Goal: Information Seeking & Learning: Find specific fact

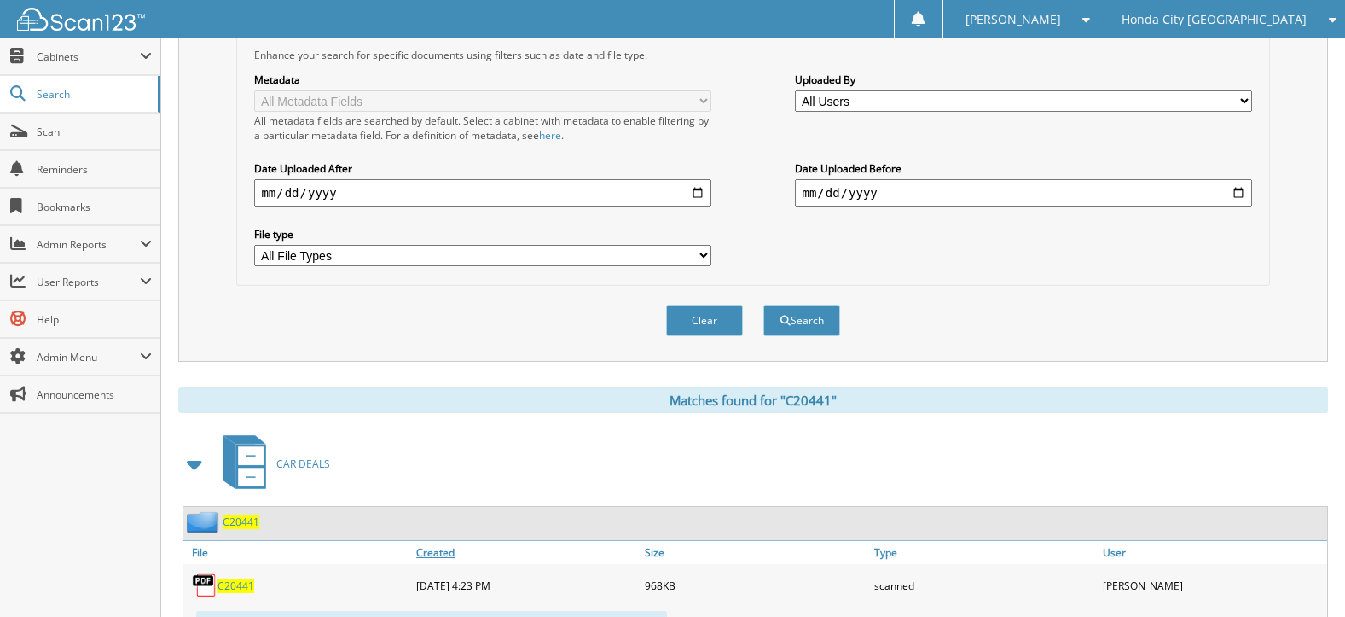
scroll to position [597, 0]
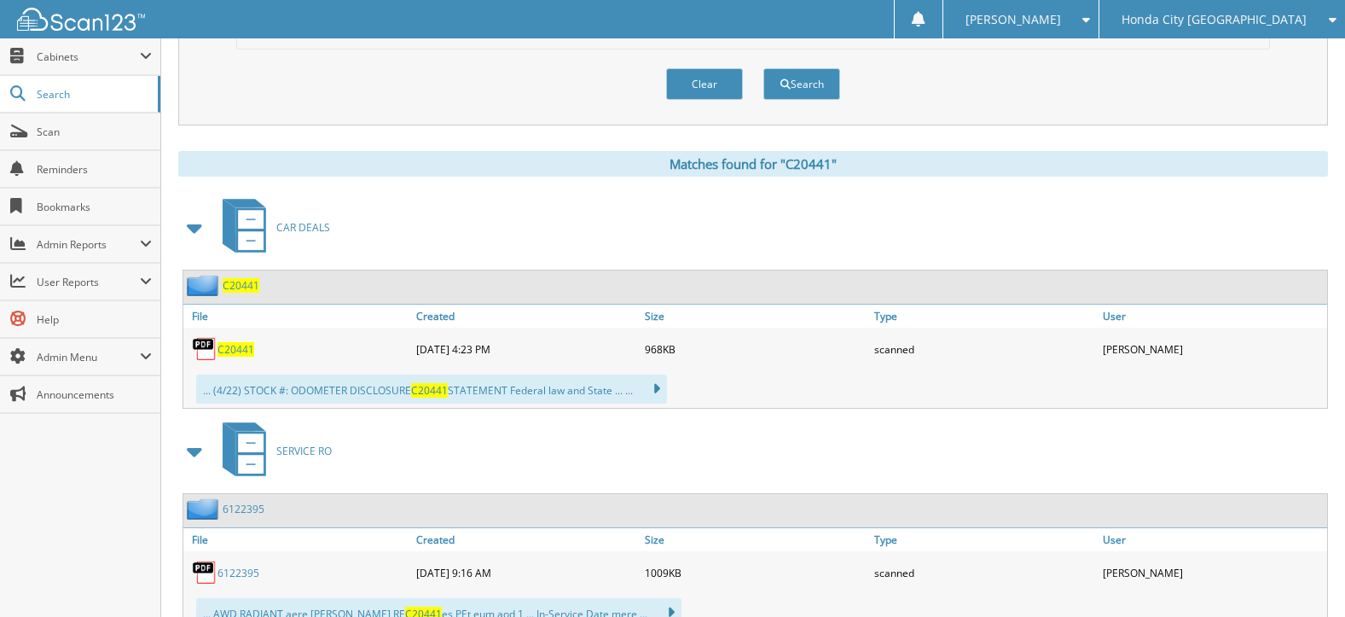
click at [229, 351] on span "C20441" at bounding box center [236, 349] width 37 height 15
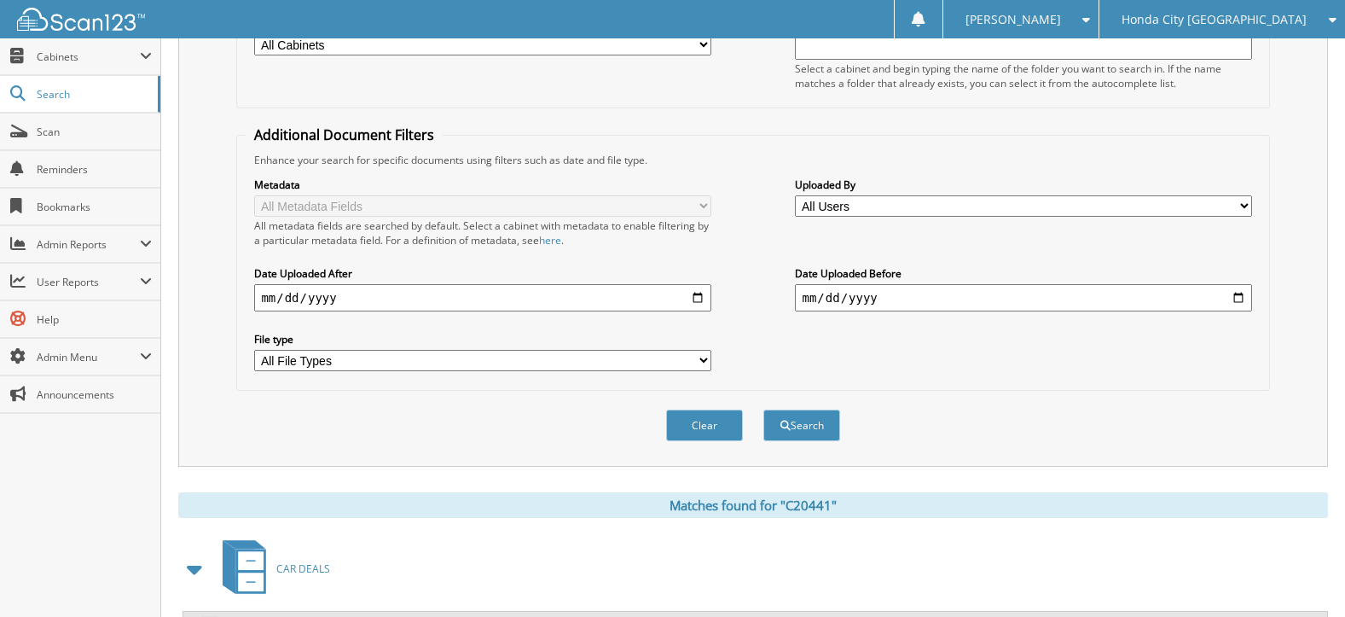
click at [699, 414] on button "Clear" at bounding box center [704, 425] width 77 height 32
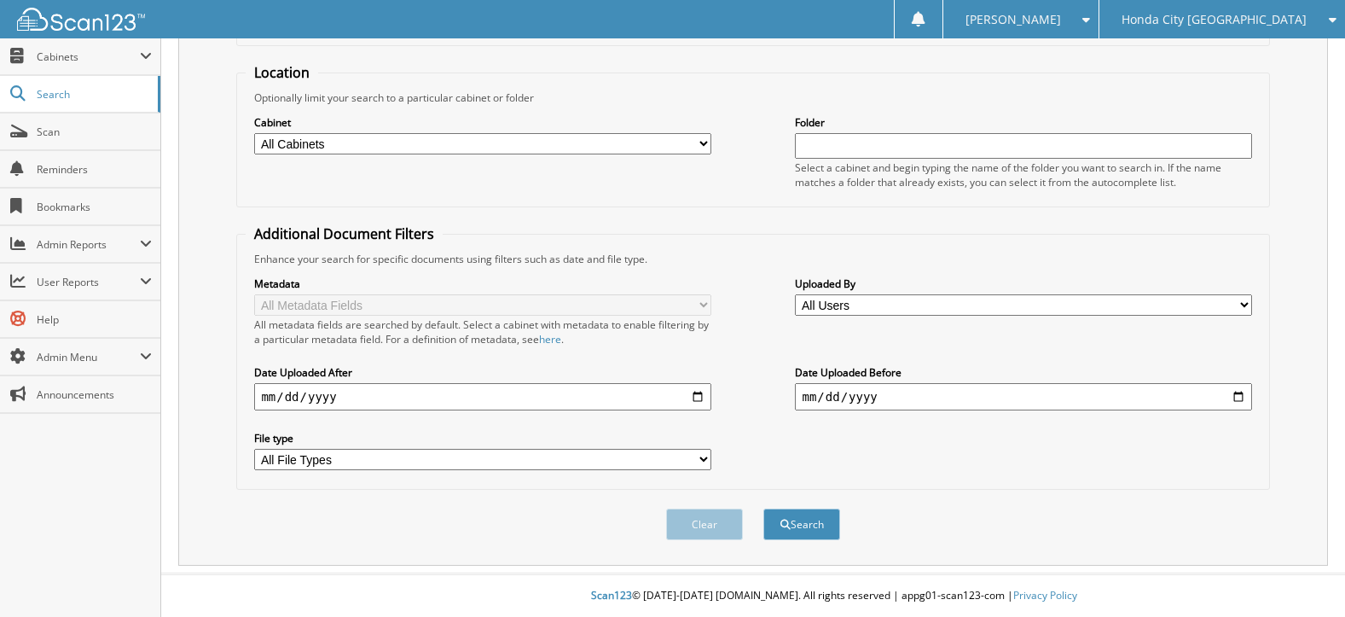
scroll to position [0, 0]
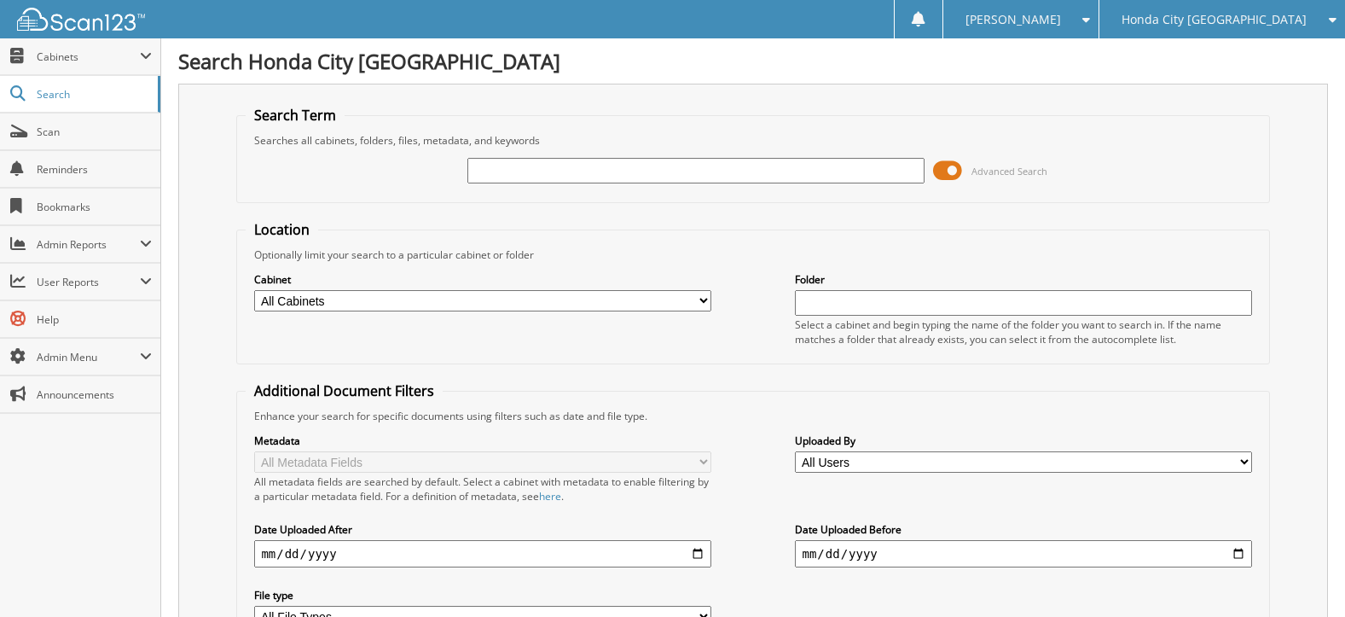
click at [626, 195] on fieldset "Search Term Searches all cabinets, folders, files, metadata, and keywords Advan…" at bounding box center [752, 154] width 1033 height 97
click at [624, 174] on input "text" at bounding box center [695, 171] width 456 height 26
drag, startPoint x: 653, startPoint y: 170, endPoint x: 690, endPoint y: 154, distance: 40.1
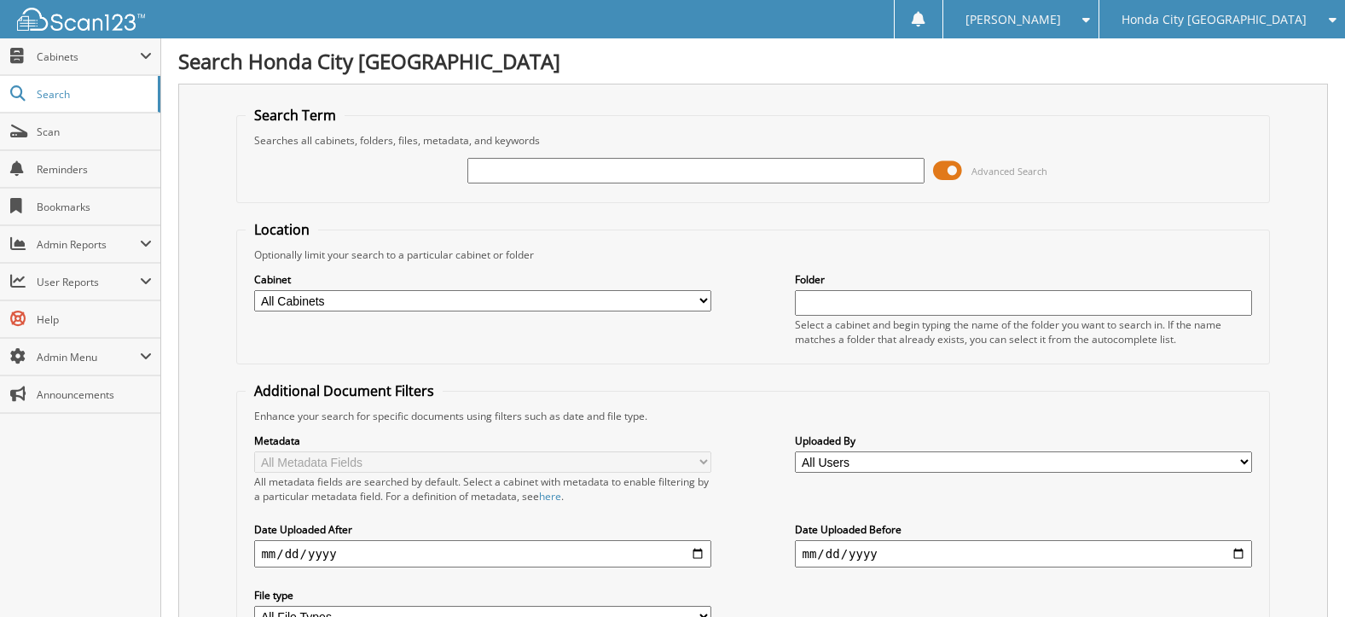
click at [653, 170] on input "text" at bounding box center [695, 171] width 456 height 26
click at [1250, 17] on span "Honda City [GEOGRAPHIC_DATA]" at bounding box center [1214, 20] width 185 height 10
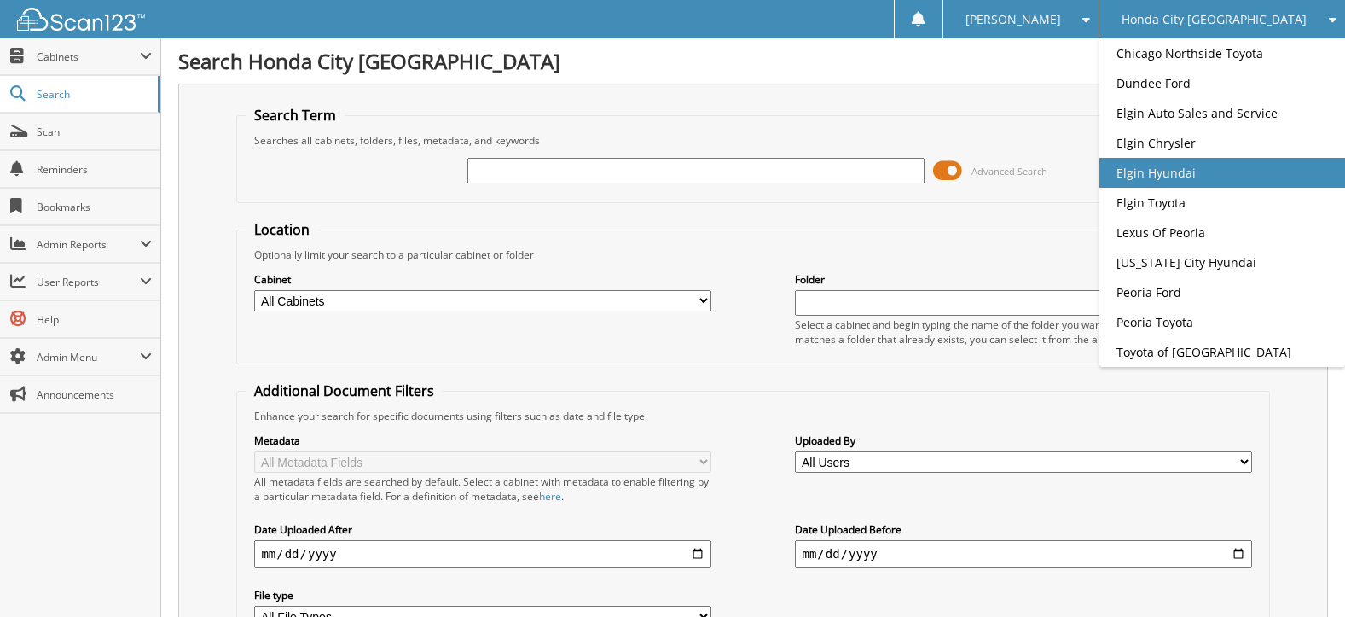
click at [1238, 188] on link "Elgin Hyundai" at bounding box center [1223, 173] width 246 height 30
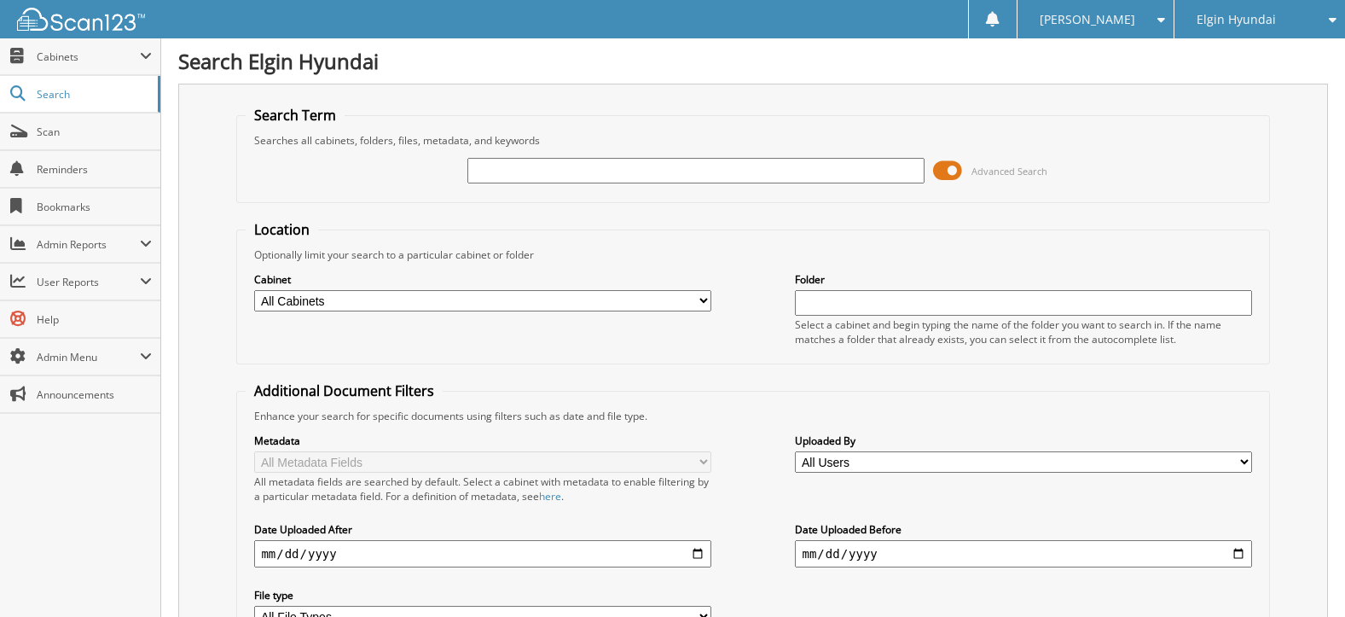
click at [545, 170] on input "text" at bounding box center [695, 171] width 456 height 26
type input "dh22873b"
click at [629, 186] on div "dh22873b Advanced Search" at bounding box center [753, 171] width 1014 height 46
click at [627, 172] on input "dh22873b" at bounding box center [695, 171] width 456 height 26
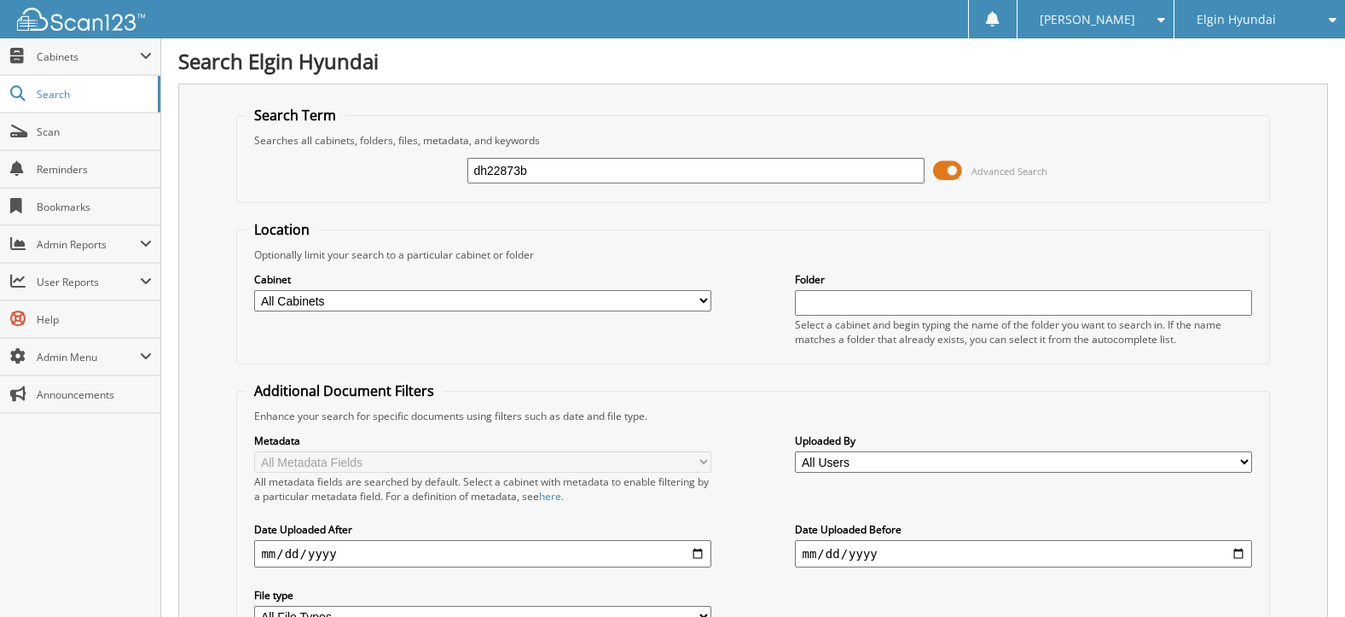
click at [627, 172] on input "dh22873b" at bounding box center [695, 171] width 456 height 26
click at [589, 170] on input "dh22873b" at bounding box center [695, 171] width 456 height 26
click at [646, 177] on input "text" at bounding box center [695, 171] width 456 height 26
type input "h23289a"
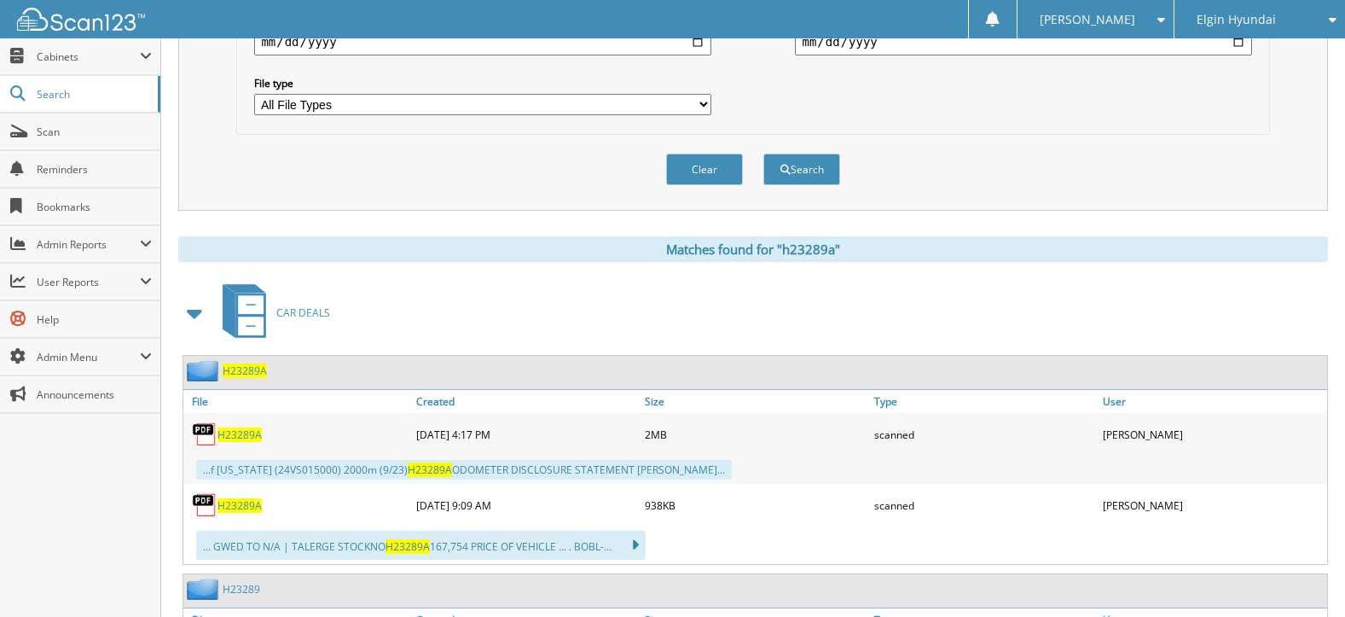
scroll to position [650, 0]
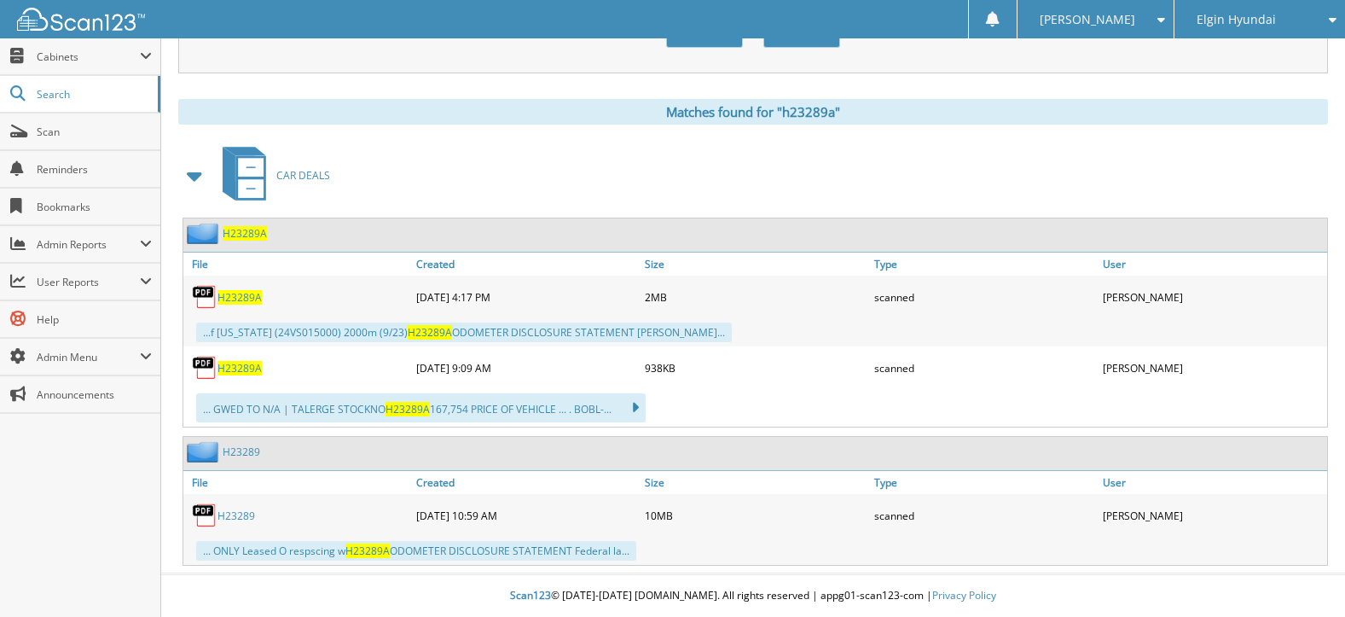
click at [246, 293] on span "H23289A" at bounding box center [240, 297] width 44 height 15
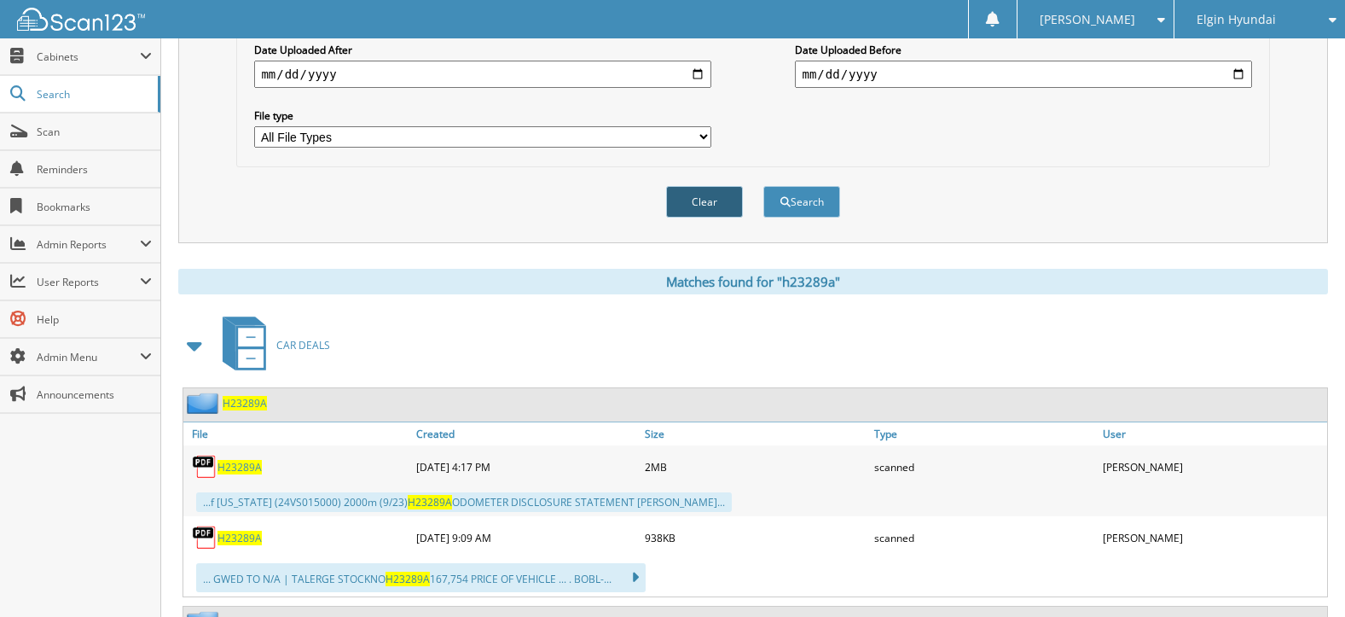
click at [706, 209] on button "Clear" at bounding box center [704, 202] width 77 height 32
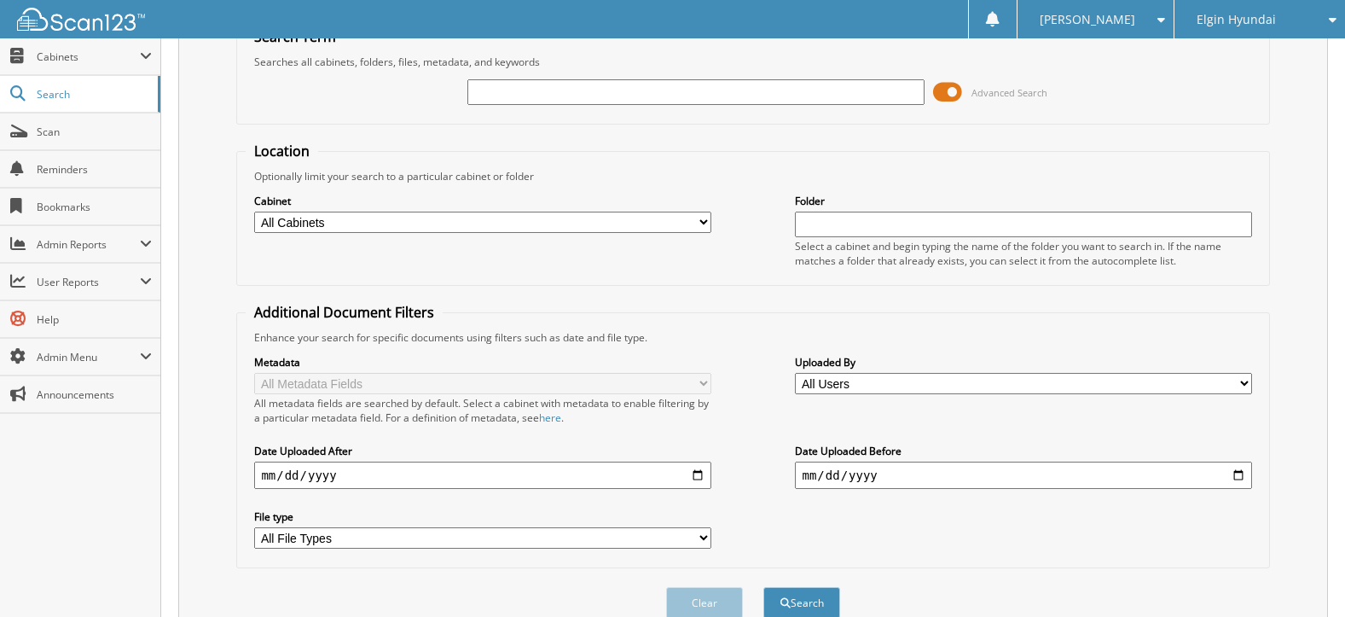
scroll to position [0, 0]
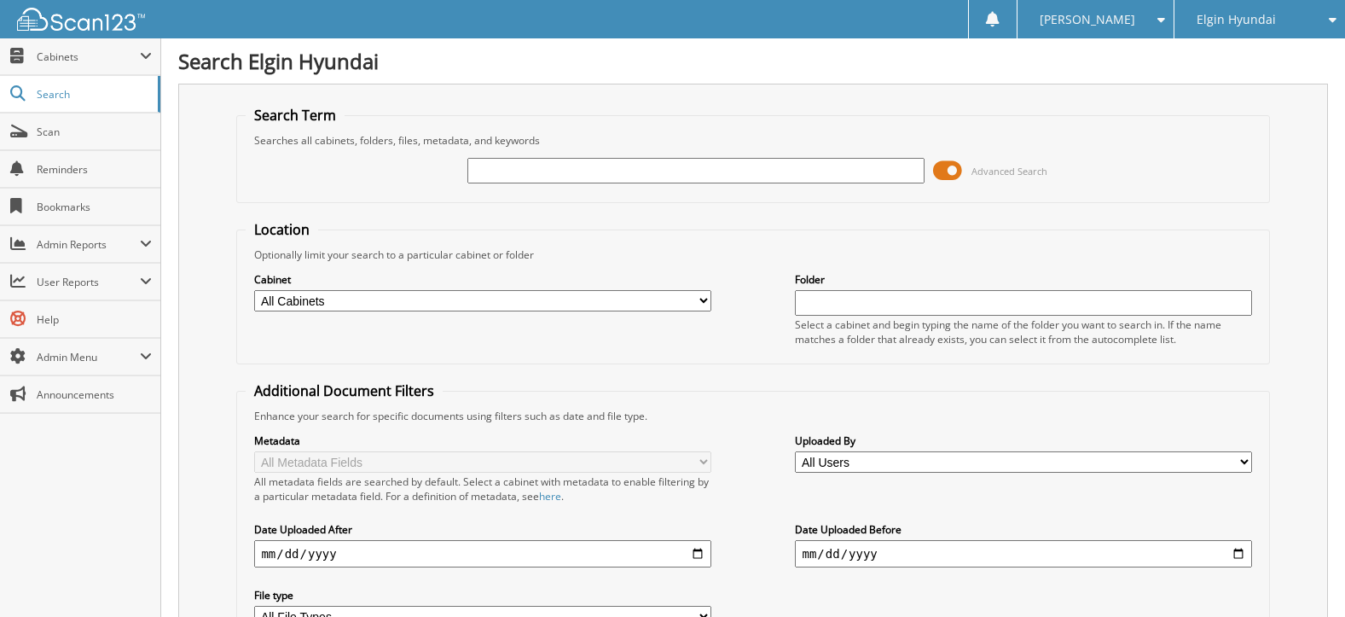
click at [642, 179] on input "text" at bounding box center [695, 171] width 456 height 26
type input "dh23365a"
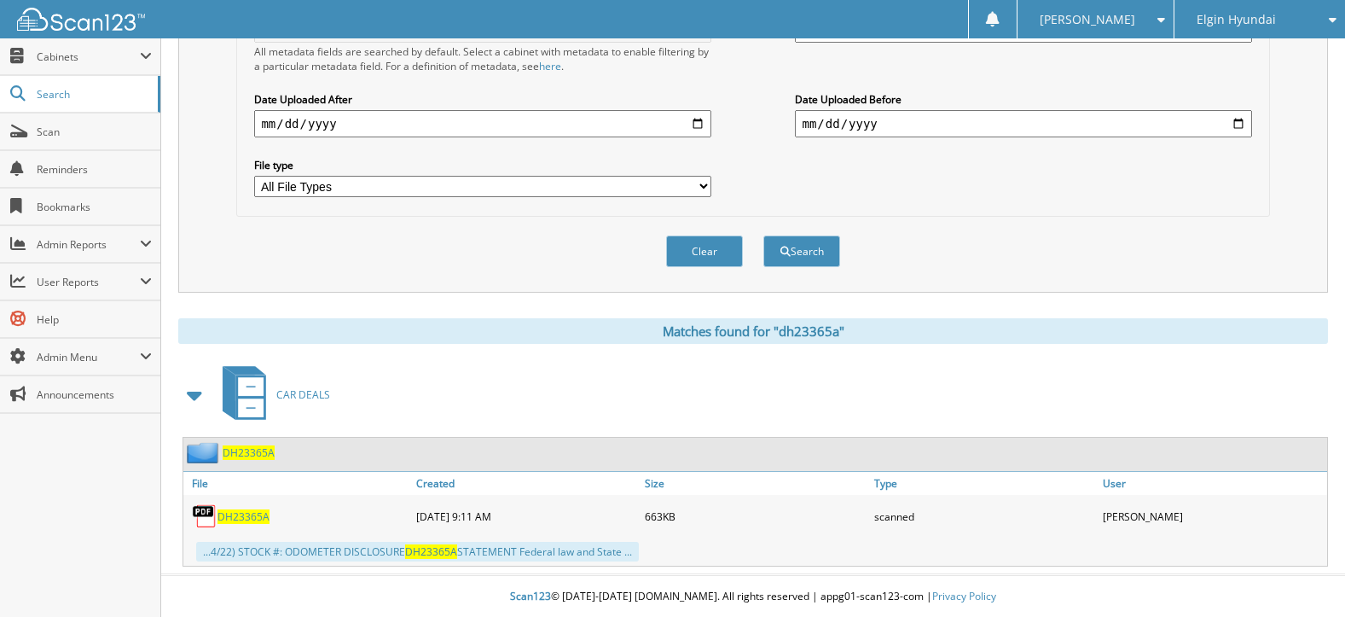
scroll to position [432, 0]
click at [256, 514] on span "DH23365A" at bounding box center [244, 515] width 52 height 15
click at [891, 61] on div "Metadata All Metadata Fields All metadata fields are searched by default. Selec…" at bounding box center [753, 99] width 1014 height 214
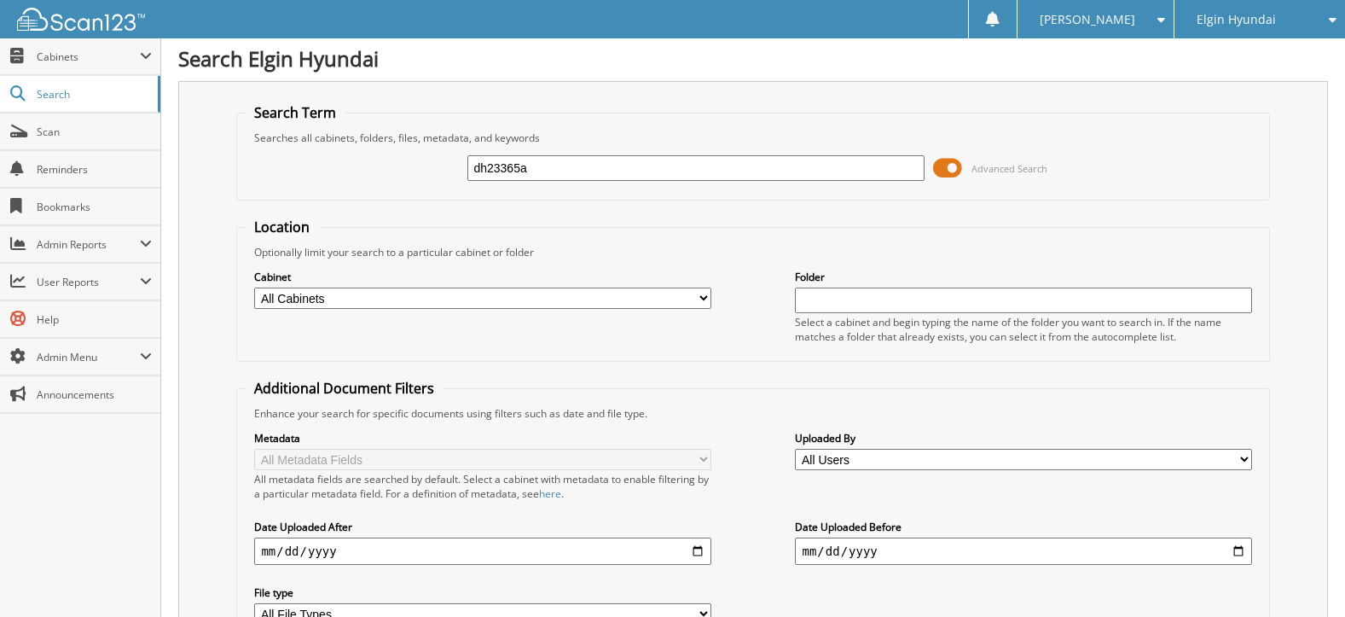
scroll to position [0, 0]
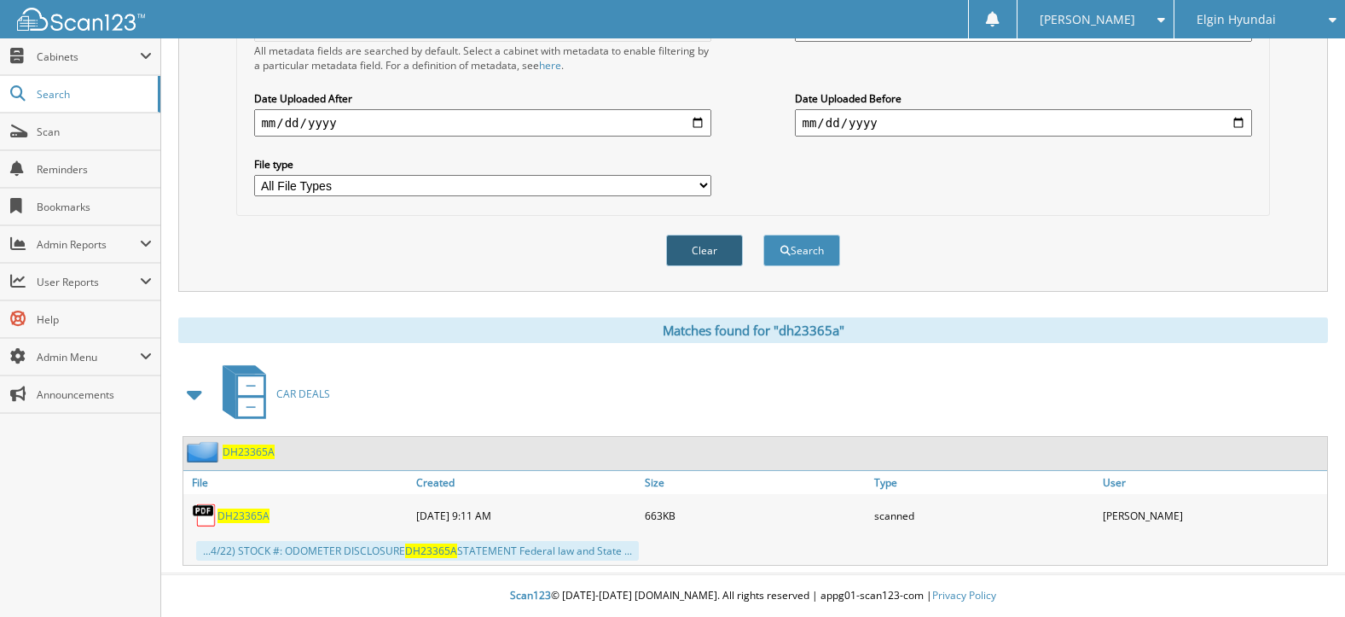
click at [707, 251] on button "Clear" at bounding box center [704, 251] width 77 height 32
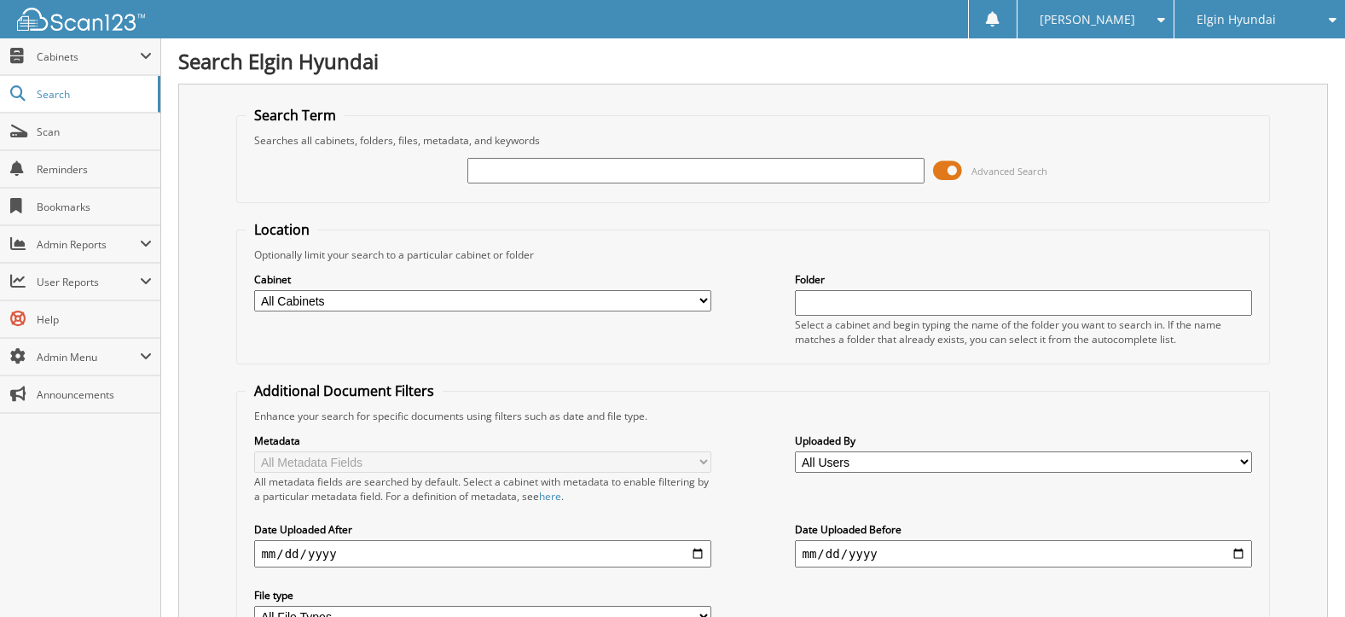
click at [637, 172] on input "text" at bounding box center [695, 171] width 456 height 26
click at [558, 171] on input "text" at bounding box center [695, 171] width 456 height 26
type input "rtg0084a"
click at [490, 170] on input "rtg0084a" at bounding box center [695, 171] width 456 height 26
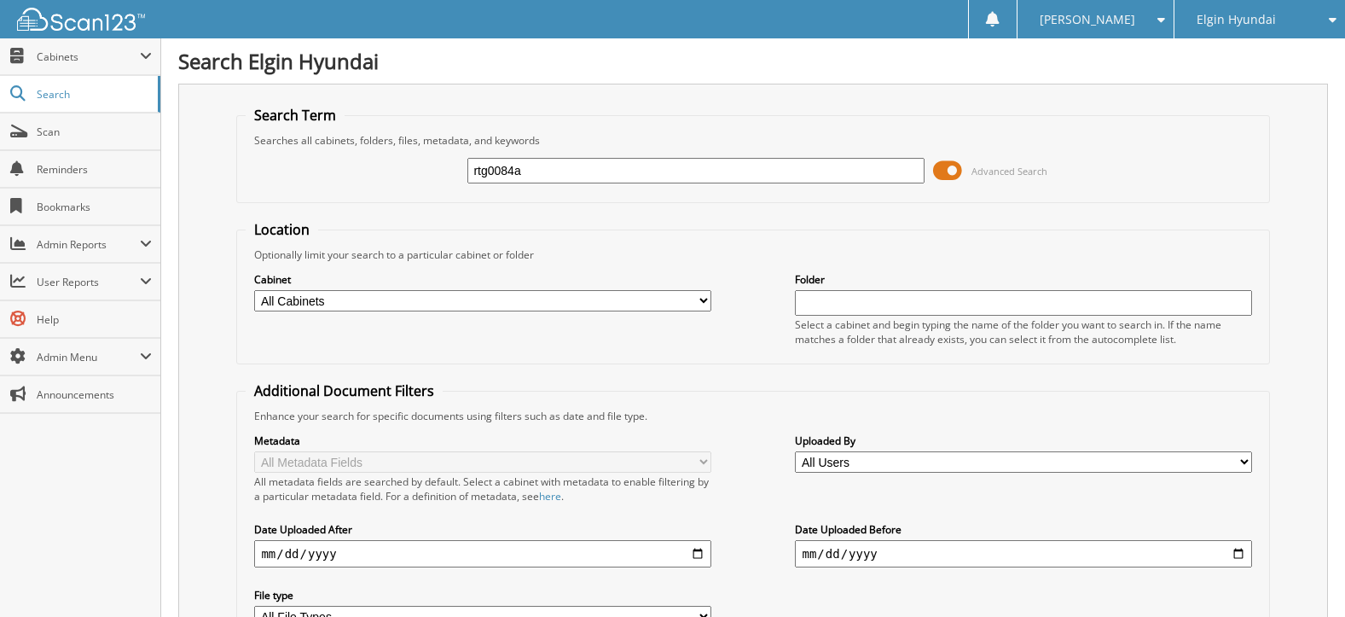
click at [499, 170] on input "rtg0084a" at bounding box center [695, 171] width 456 height 26
click at [497, 174] on input "rtg0084a" at bounding box center [695, 171] width 456 height 26
type input "rtg2084a"
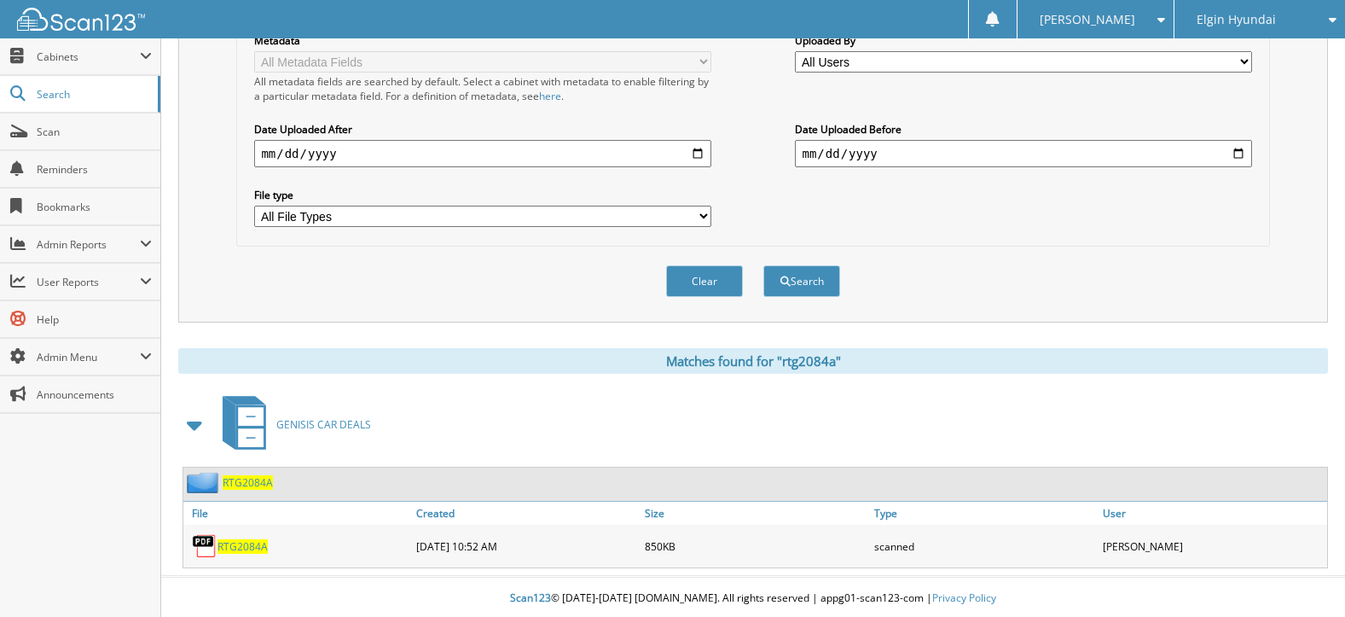
scroll to position [403, 0]
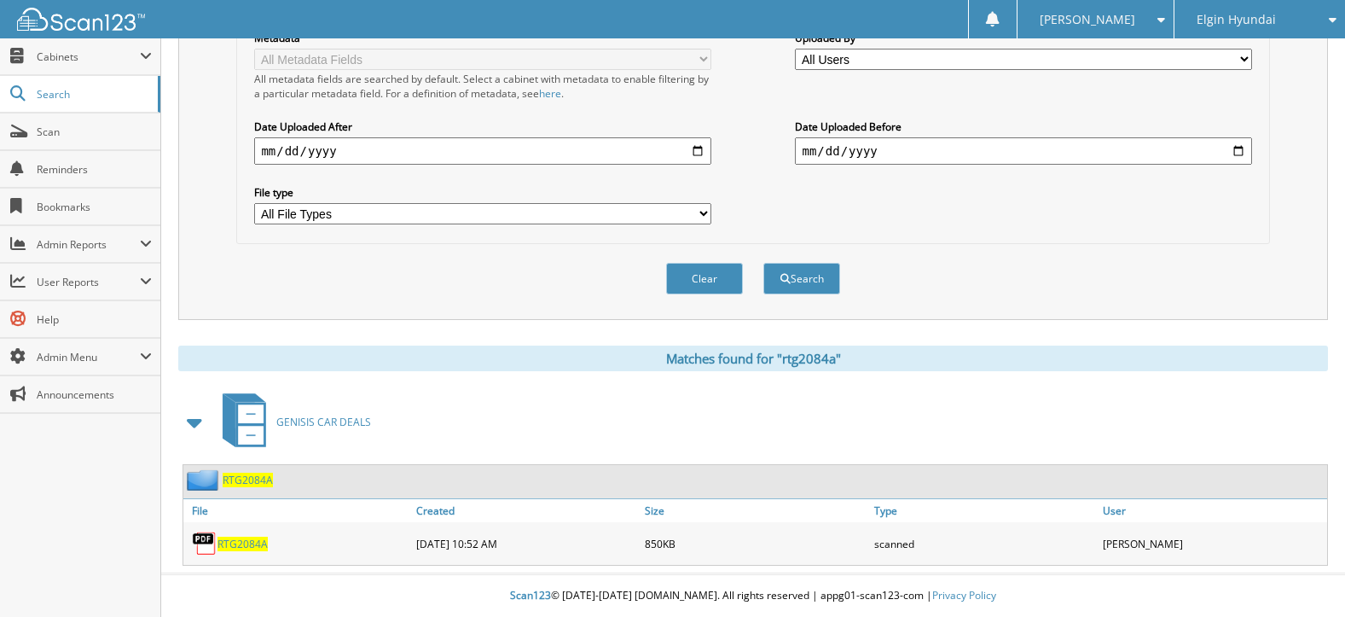
click at [257, 547] on span "RTG2084A" at bounding box center [243, 544] width 50 height 15
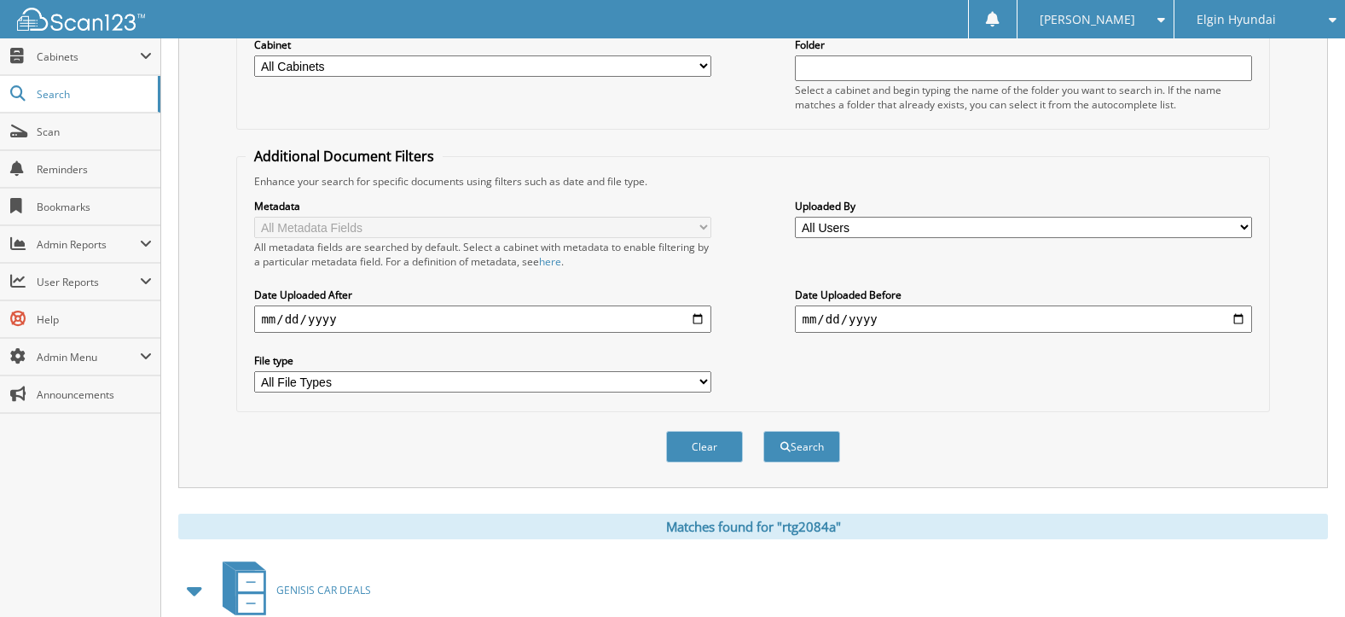
scroll to position [0, 0]
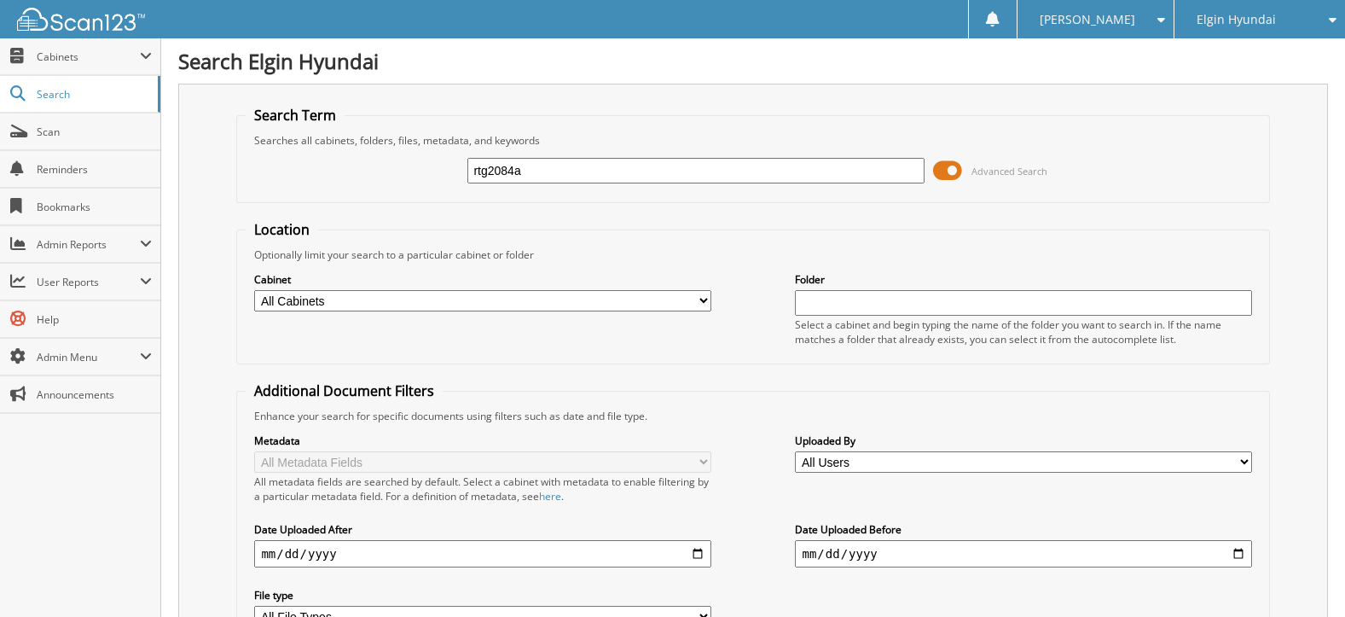
click at [1244, 20] on span "Elgin Hyundai" at bounding box center [1236, 20] width 79 height 10
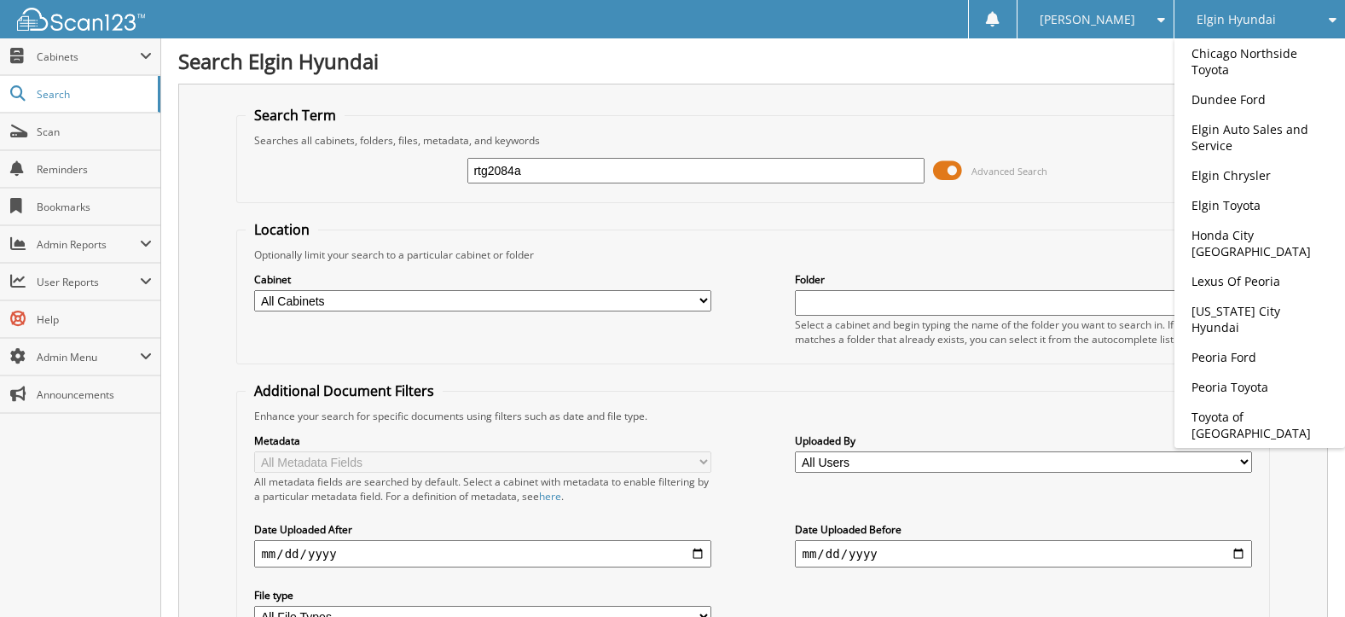
click at [1129, 215] on form "Search Term Searches all cabinets, folders, files, metadata, and keywords rtg20…" at bounding box center [752, 411] width 1033 height 610
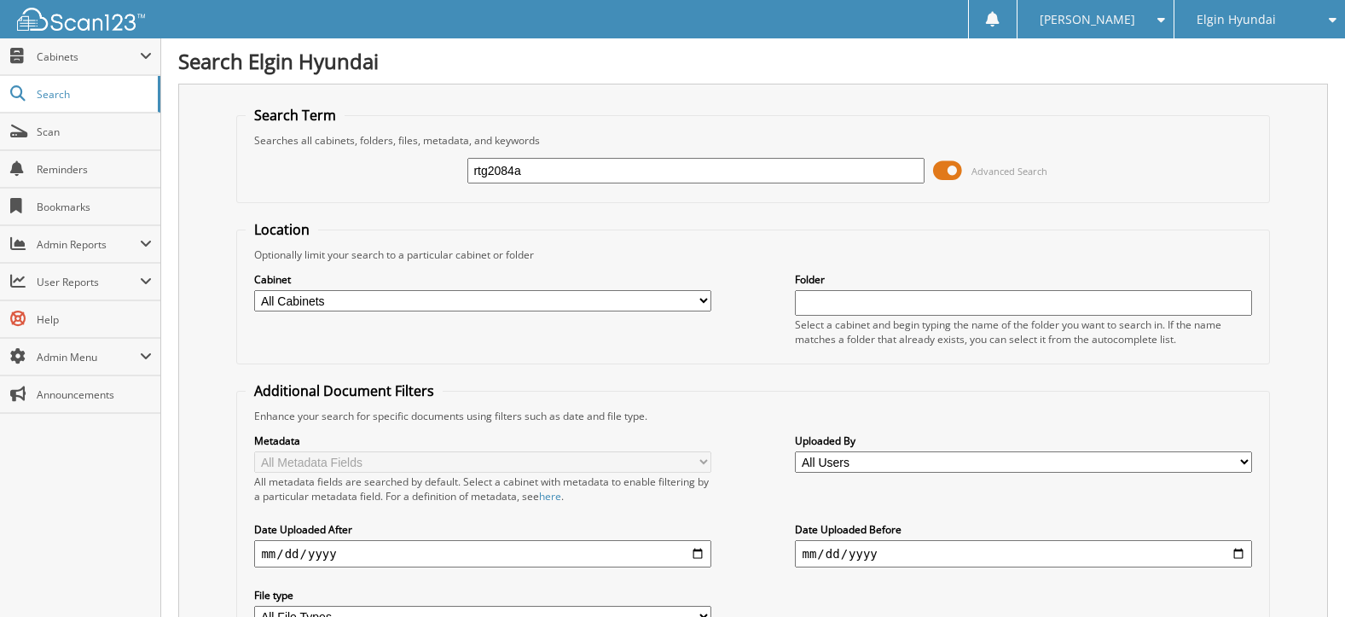
click at [572, 169] on input "rtg2084a" at bounding box center [695, 171] width 456 height 26
type input "signature"
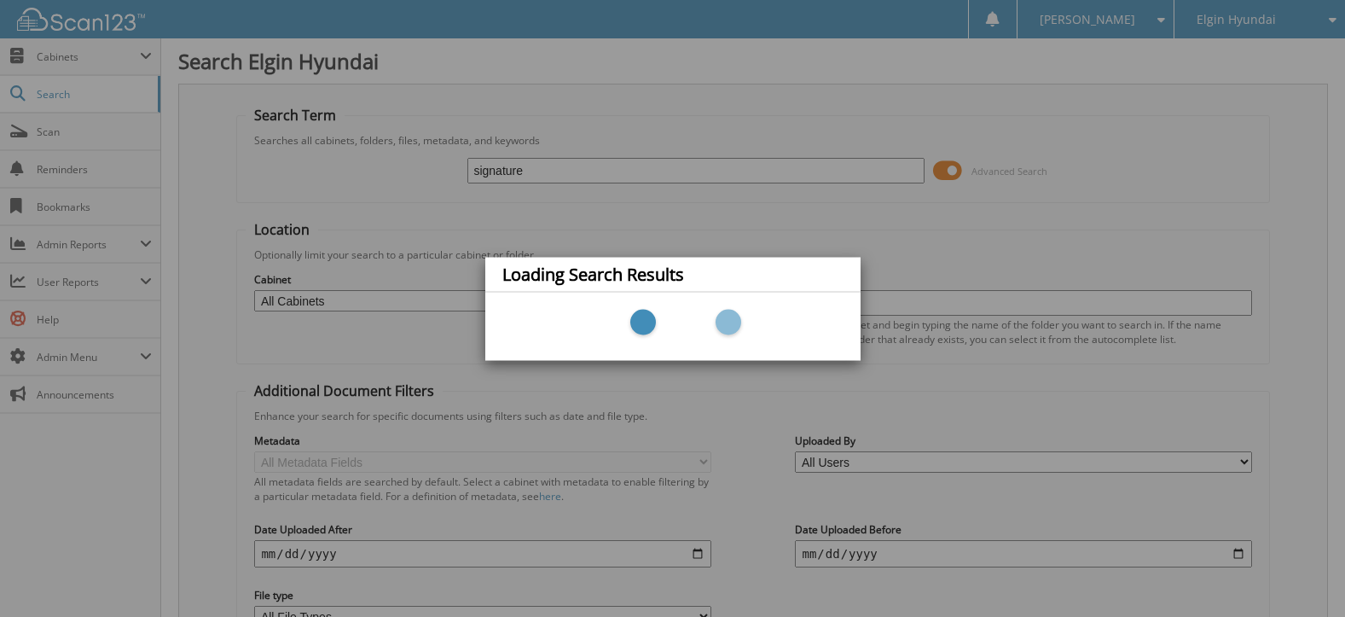
click at [554, 165] on div "Loading Search Results" at bounding box center [672, 308] width 1345 height 617
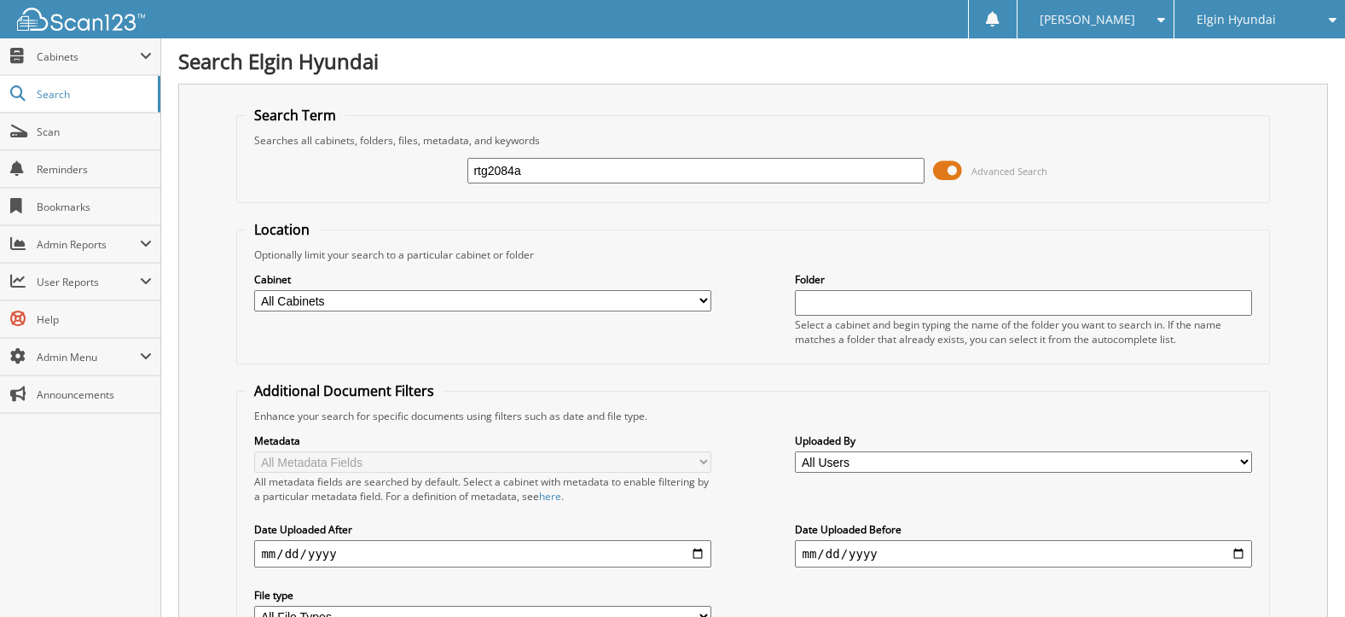
click at [559, 177] on input "rtg2084a" at bounding box center [695, 171] width 456 height 26
type input "signature"
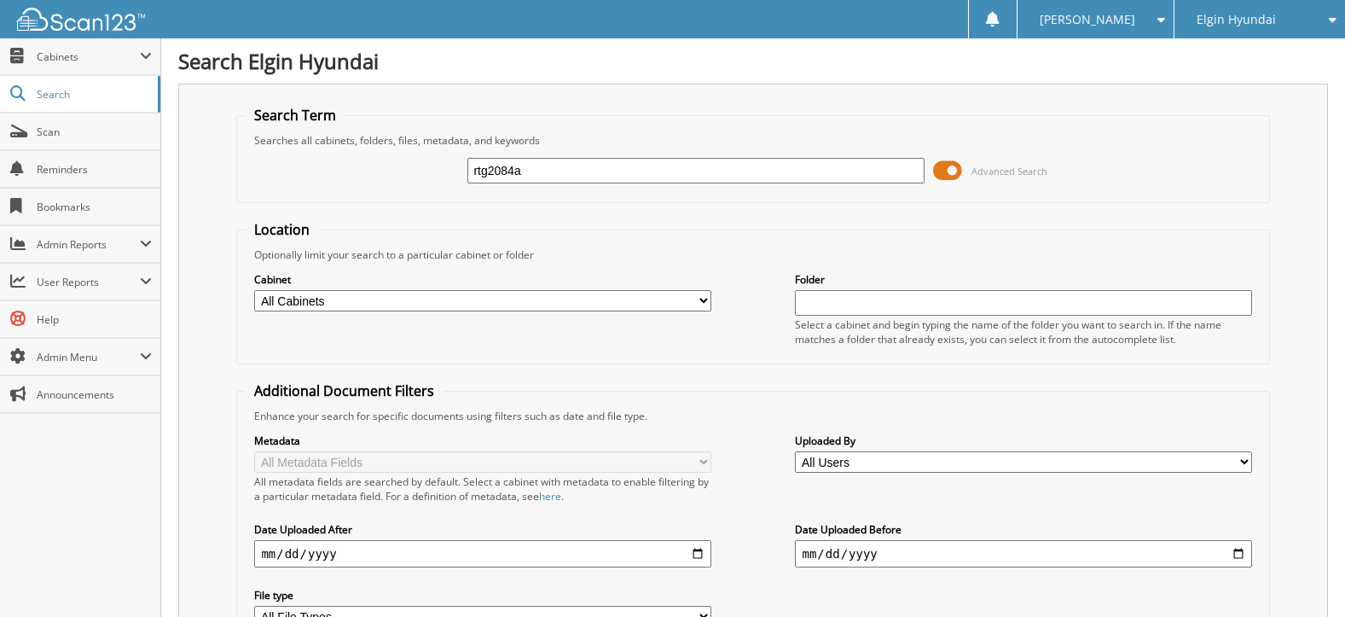
scroll to position [85, 0]
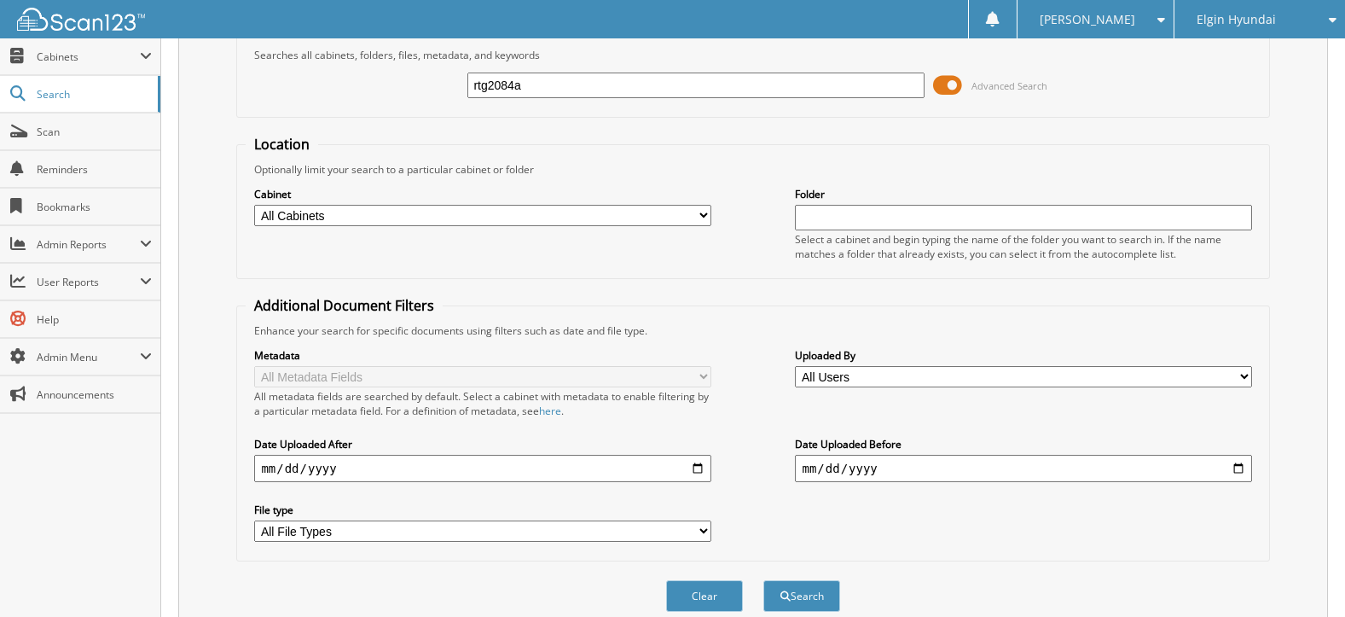
click at [900, 388] on div "Uploaded By All Users Aaliyah Dixon Aayush Thakkar Abbas Baker Aiisha Ball AJ R…" at bounding box center [1023, 367] width 456 height 43
click at [896, 372] on select "All Users Aaliyah Dixon Aayush Thakkar Abbas Baker Aiisha Ball AJ REILLY Alaysi…" at bounding box center [1023, 376] width 456 height 21
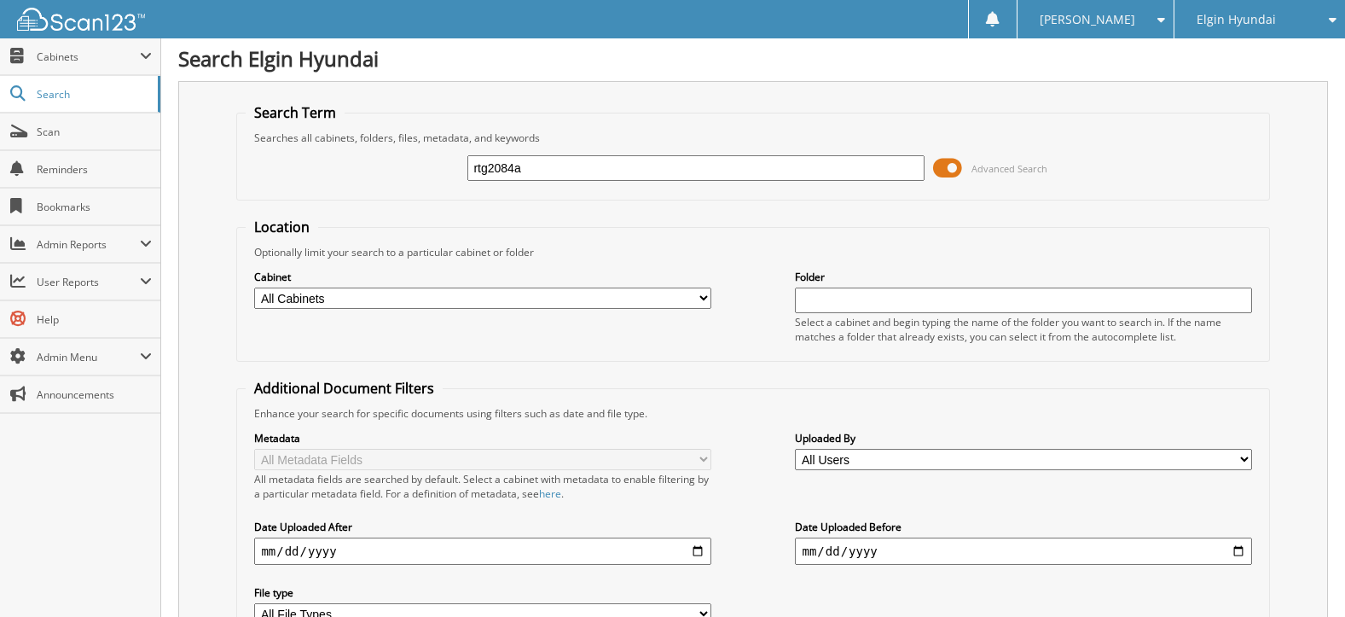
scroll to position [0, 0]
click at [653, 160] on input "rtg2084a" at bounding box center [695, 171] width 456 height 26
click at [652, 162] on input "rtg2084a" at bounding box center [695, 171] width 456 height 26
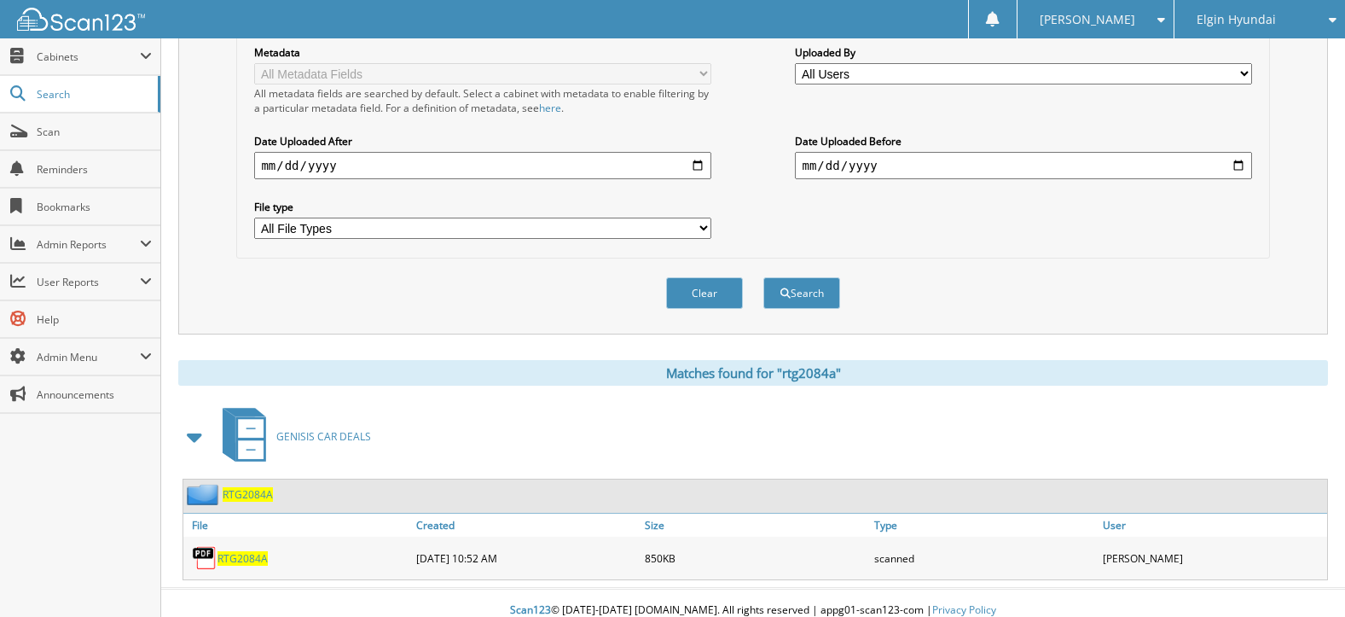
scroll to position [403, 0]
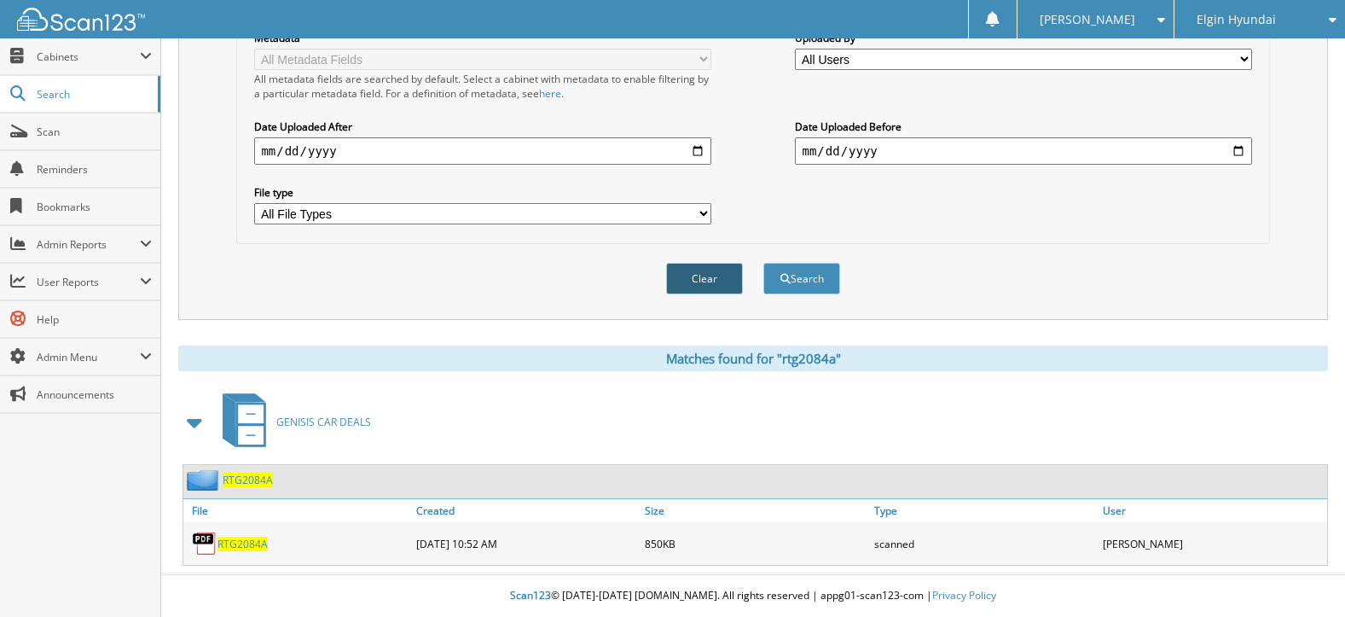
click at [705, 289] on button "Clear" at bounding box center [704, 279] width 77 height 32
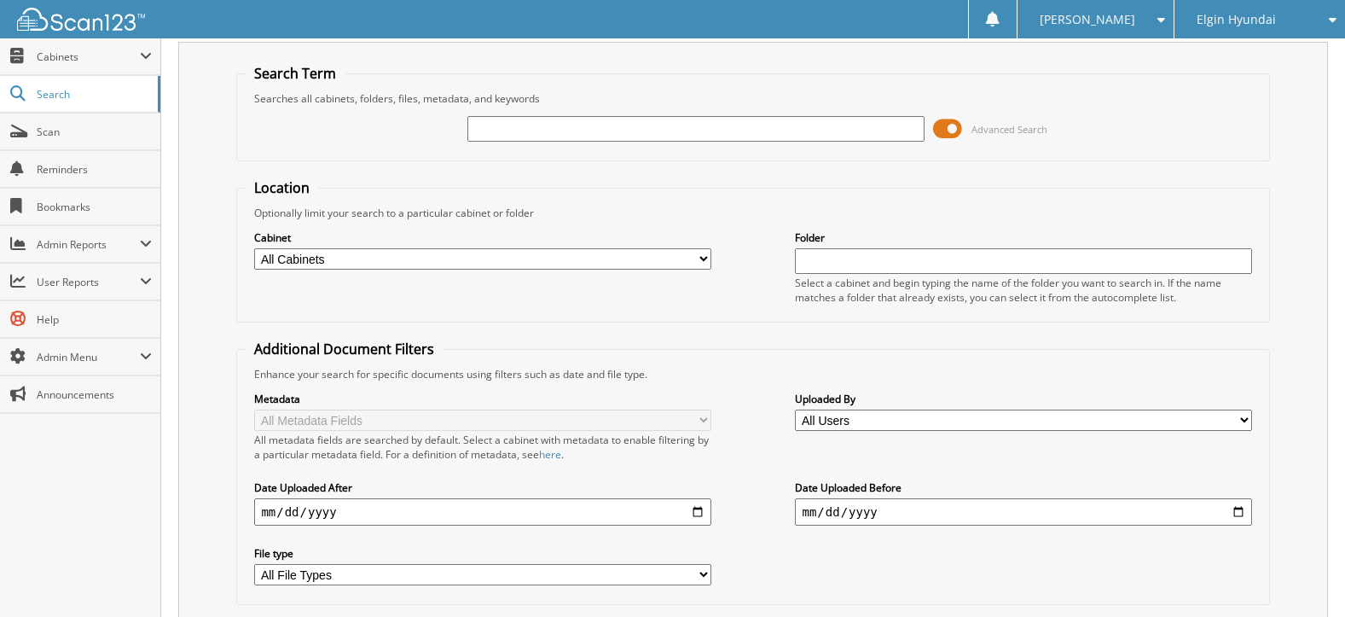
scroll to position [0, 0]
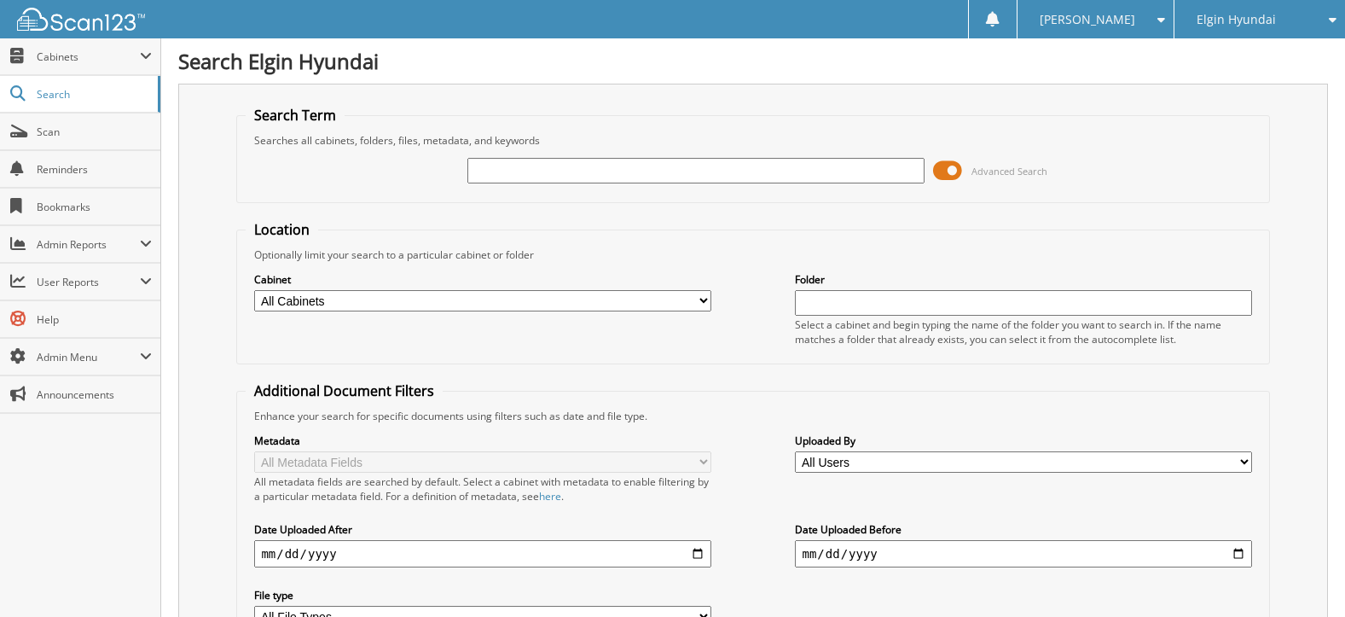
click at [627, 171] on input "text" at bounding box center [695, 171] width 456 height 26
click at [573, 172] on input "text" at bounding box center [695, 171] width 456 height 26
click at [670, 113] on fieldset "Search Term Searches all cabinets, folders, files, metadata, and keywords Advan…" at bounding box center [752, 154] width 1033 height 97
click at [88, 28] on img at bounding box center [81, 19] width 128 height 23
click at [491, 174] on input "text" at bounding box center [695, 171] width 456 height 26
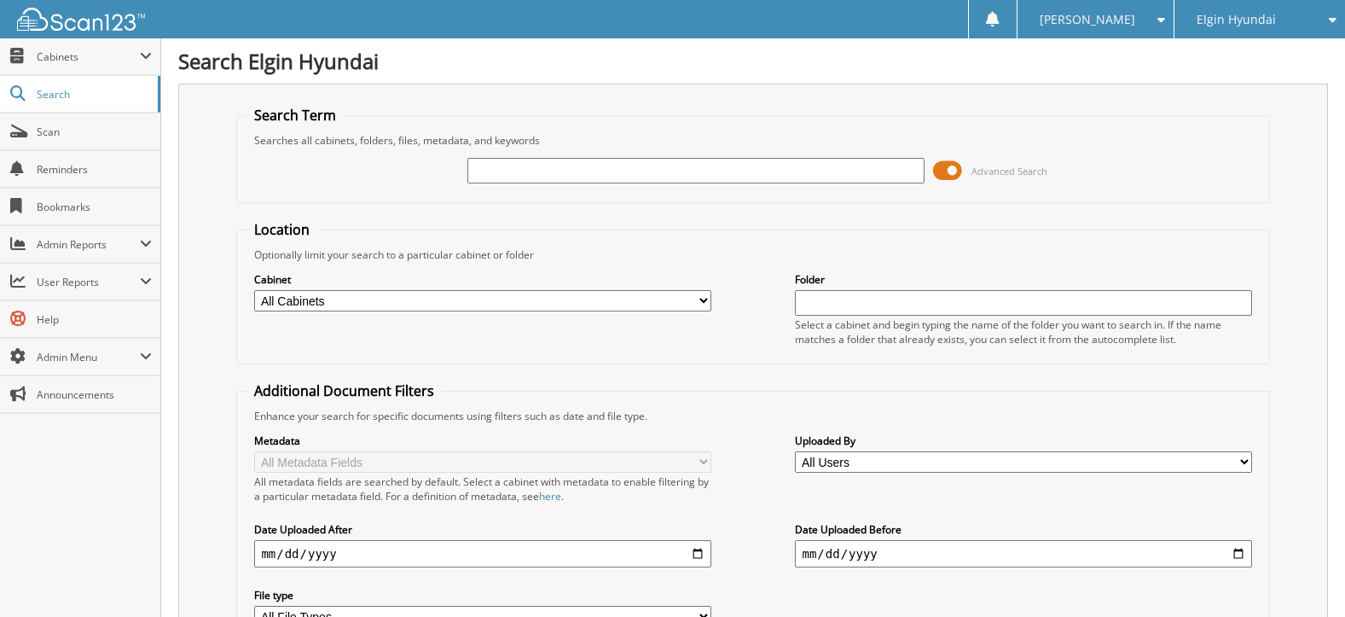
click at [491, 174] on input "text" at bounding box center [695, 171] width 456 height 26
click at [119, 31] on div at bounding box center [72, 19] width 145 height 38
click at [116, 25] on img at bounding box center [81, 19] width 128 height 23
click at [499, 163] on input "text" at bounding box center [695, 171] width 456 height 26
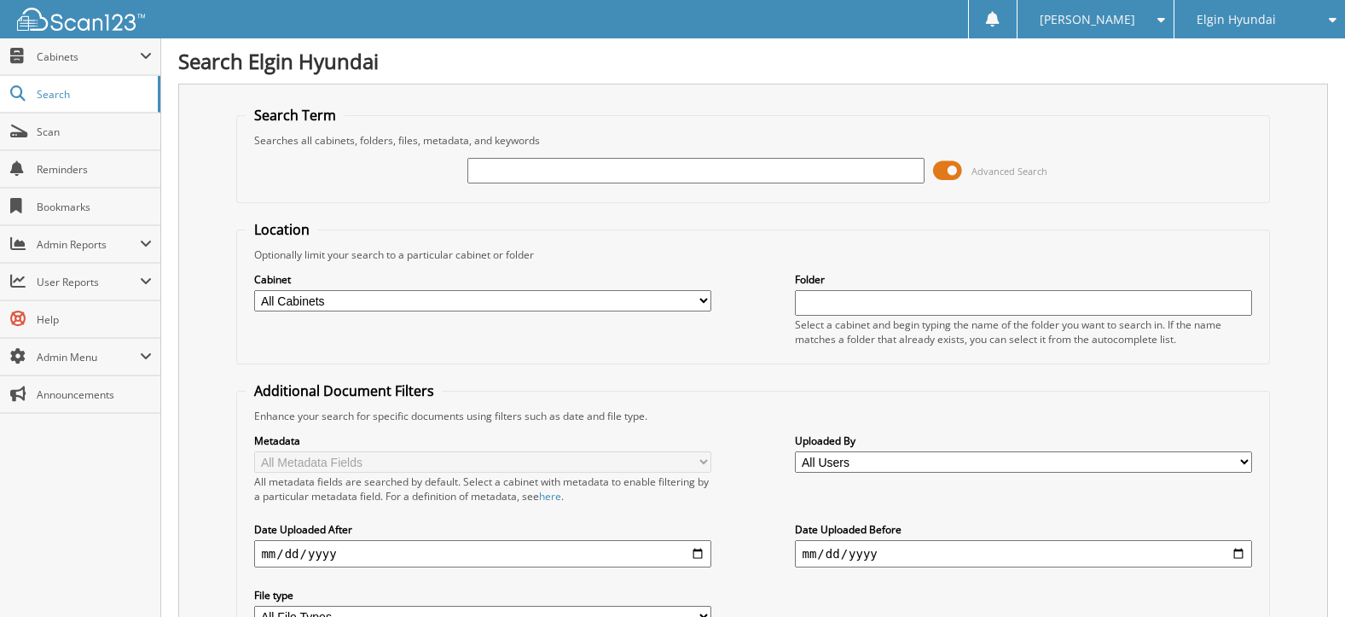
click at [761, 164] on input "text" at bounding box center [695, 171] width 456 height 26
click at [824, 170] on input "text" at bounding box center [695, 171] width 456 height 26
type input "h22642b"
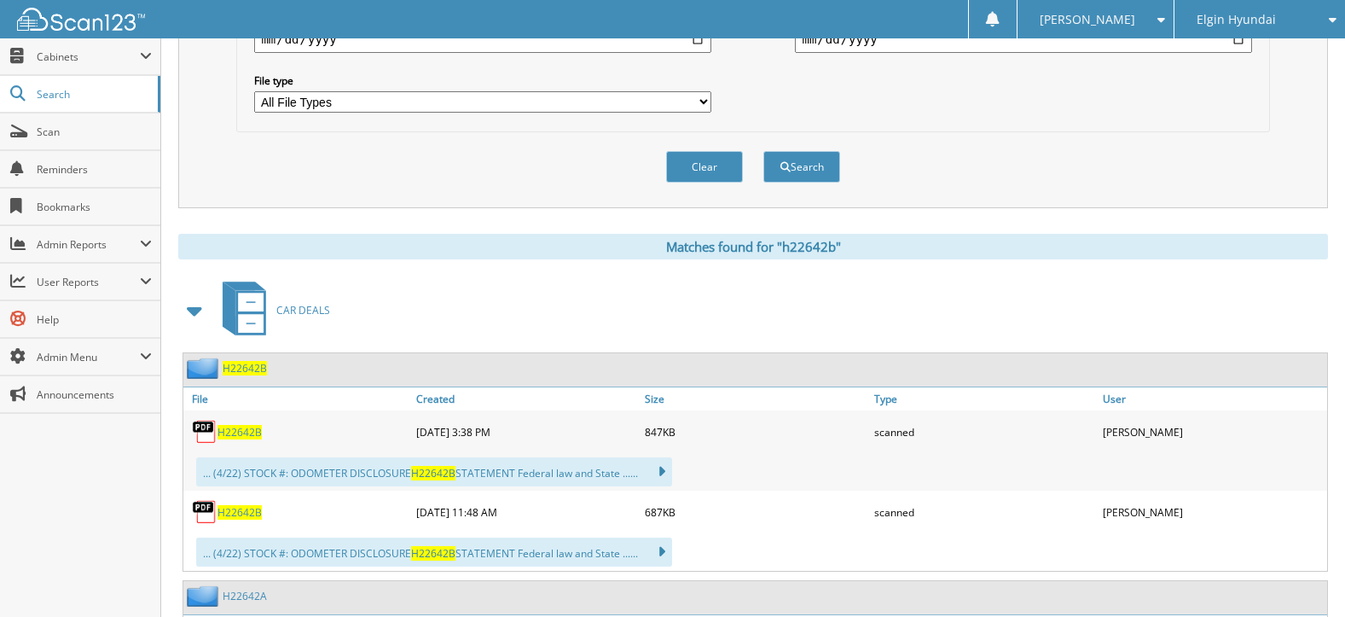
scroll to position [597, 0]
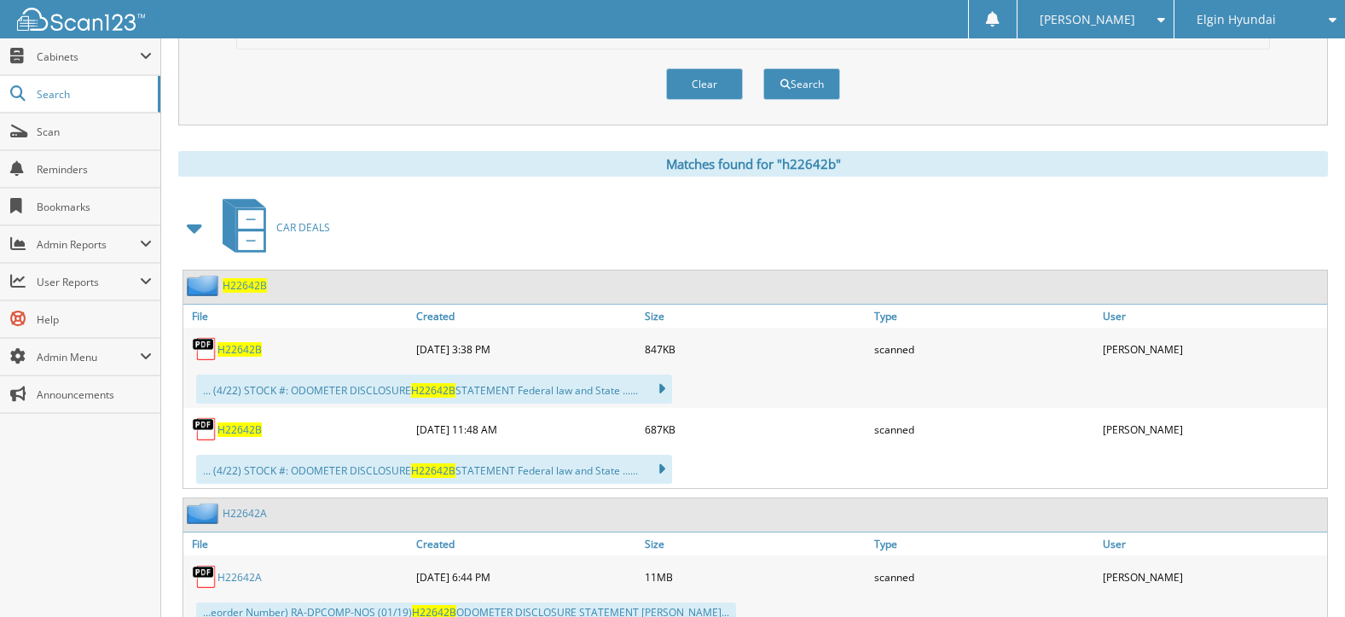
click at [248, 349] on span "H22642B" at bounding box center [240, 349] width 44 height 15
click at [247, 428] on span "H22642B" at bounding box center [240, 429] width 44 height 15
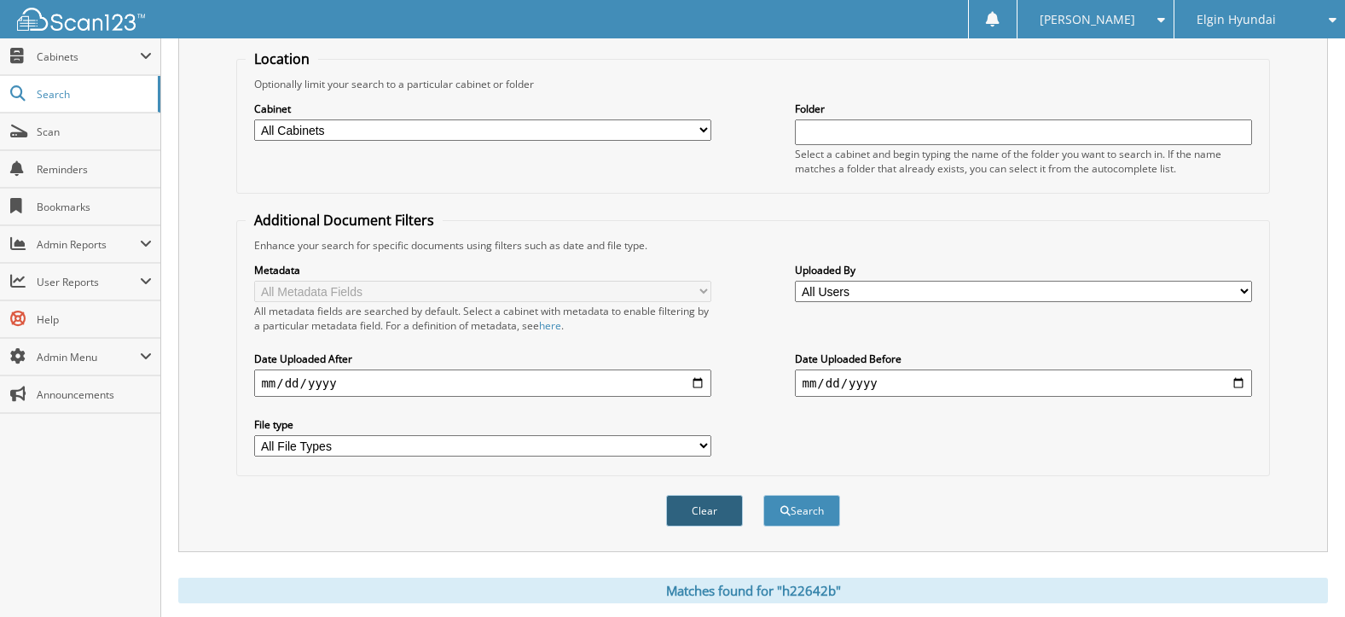
click at [695, 510] on button "Clear" at bounding box center [704, 511] width 77 height 32
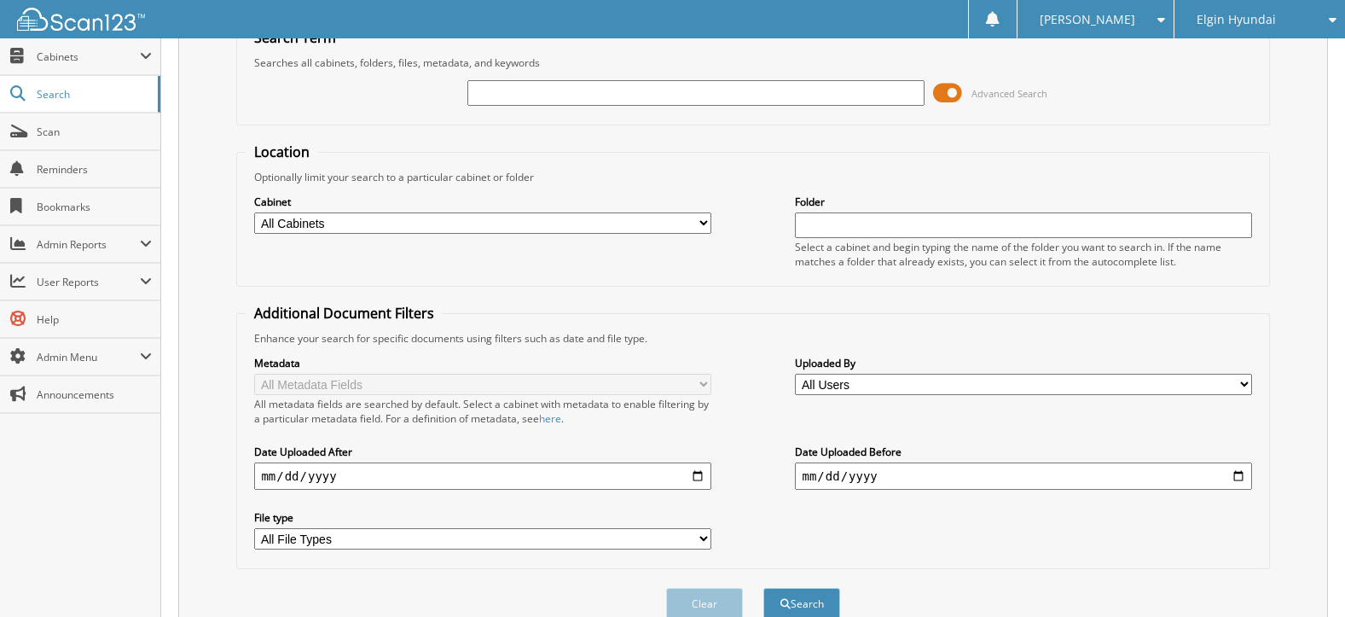
scroll to position [0, 0]
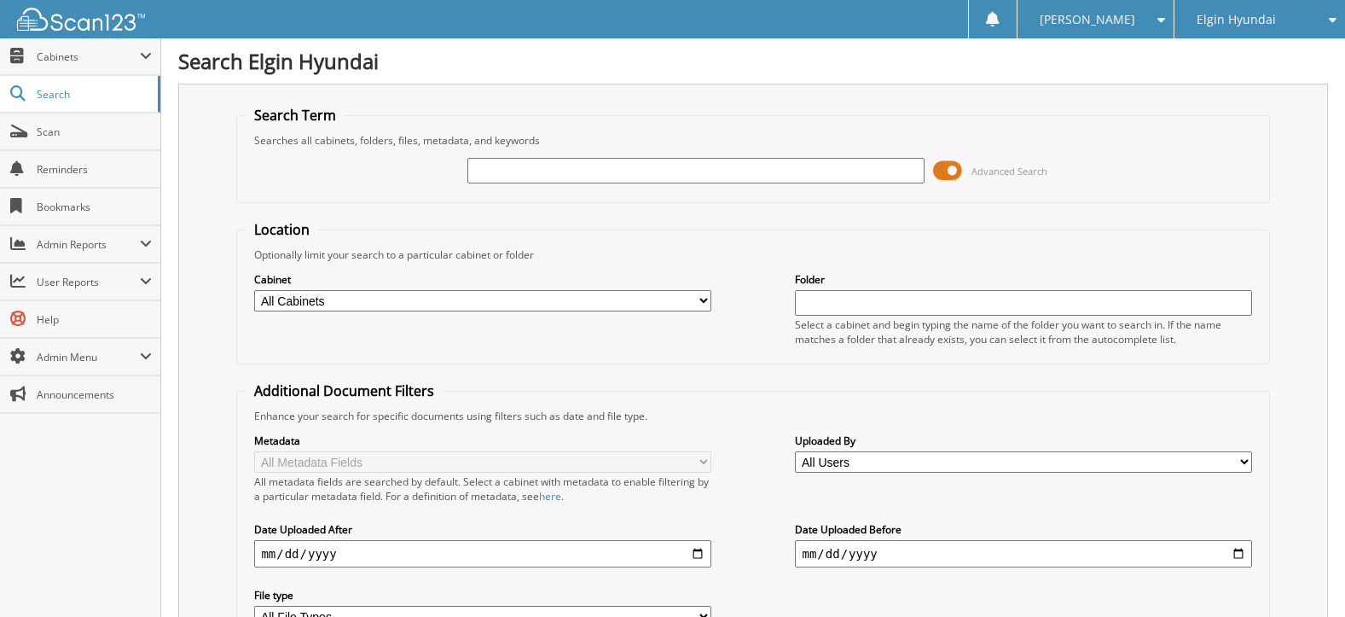
click at [660, 165] on input "text" at bounding box center [695, 171] width 456 height 26
click at [669, 176] on input "text" at bounding box center [695, 171] width 456 height 26
type input "h22642b"
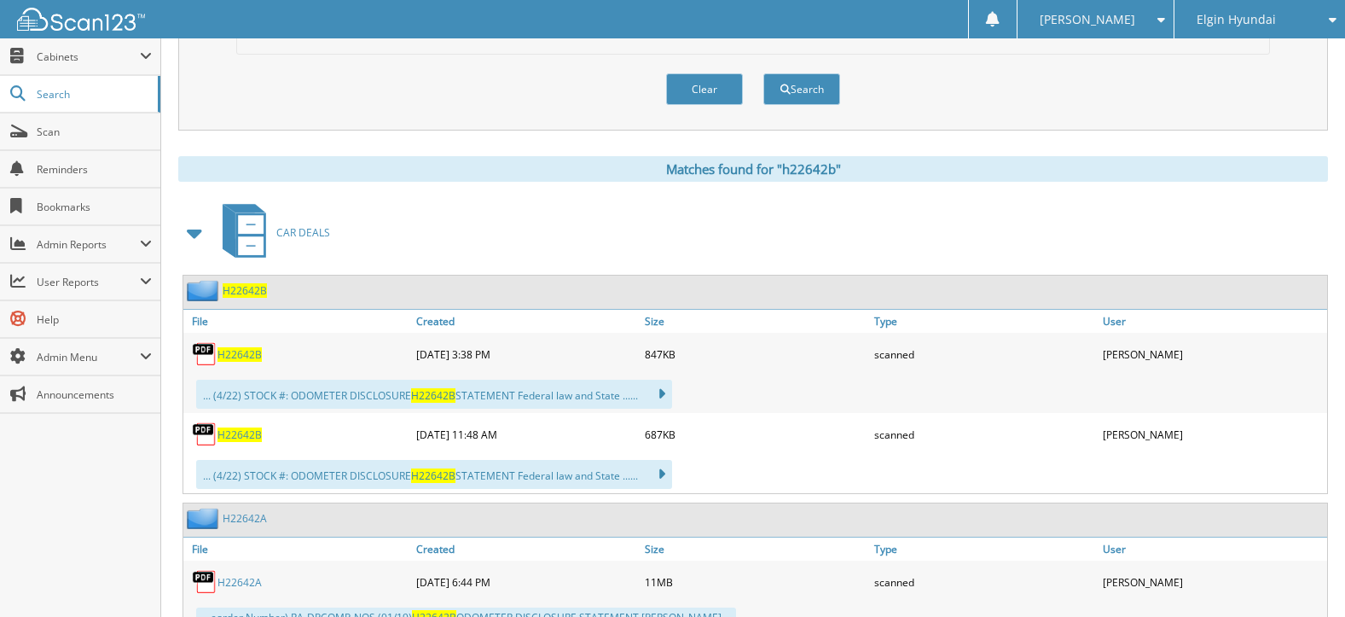
scroll to position [768, 0]
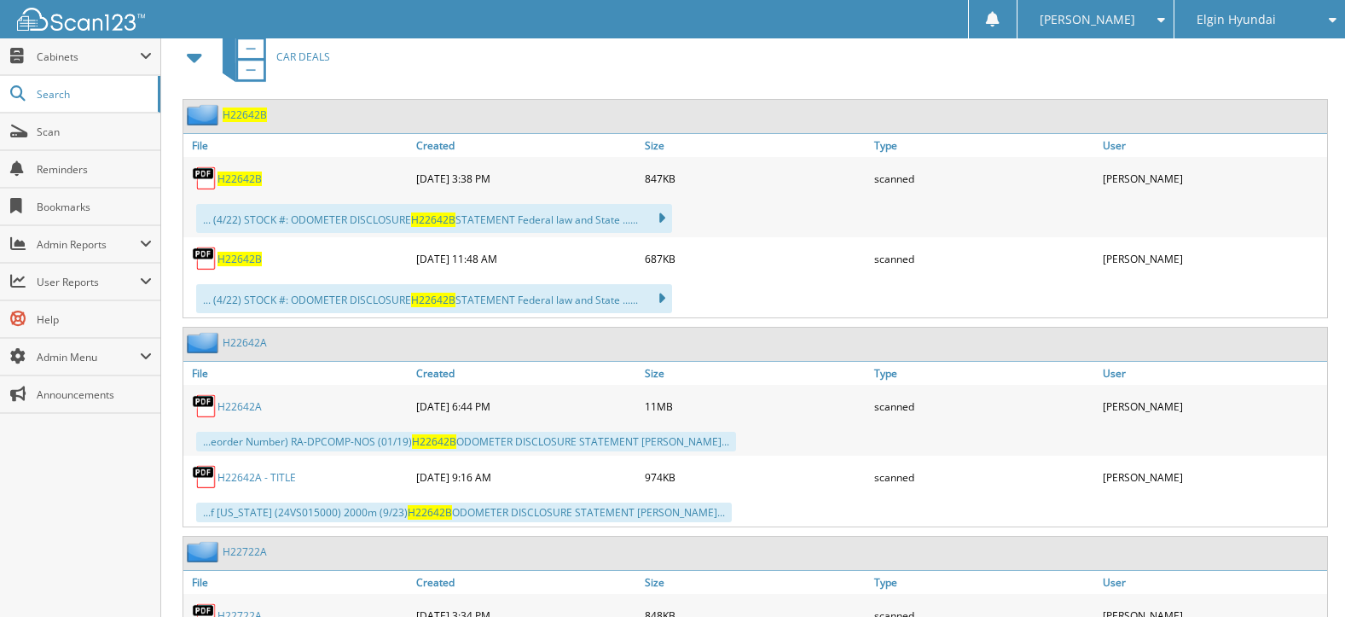
click at [240, 179] on span "H22642B" at bounding box center [240, 178] width 44 height 15
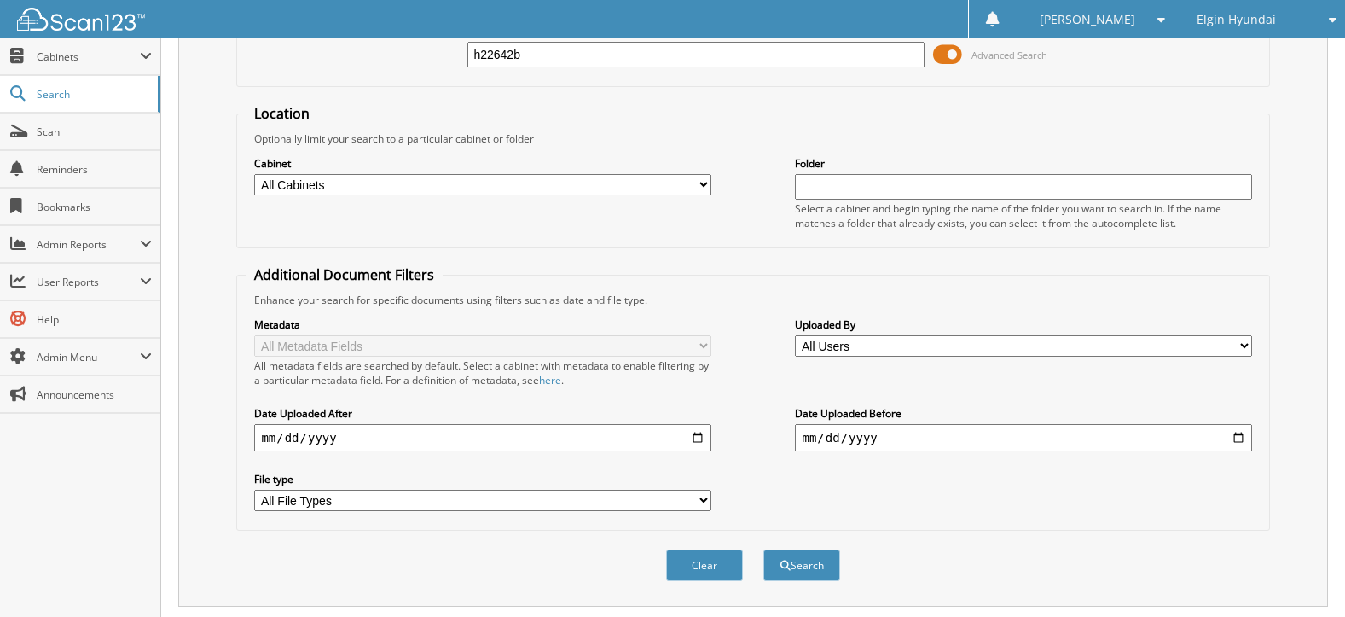
scroll to position [0, 0]
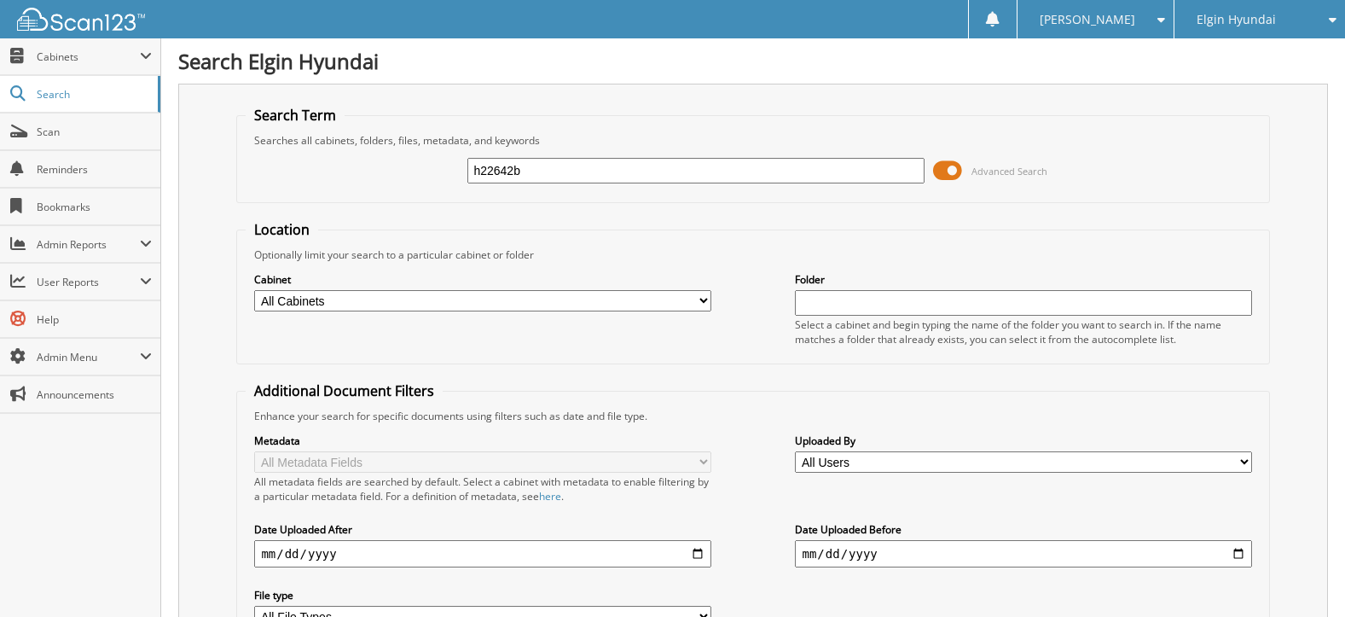
click at [115, 29] on img at bounding box center [81, 19] width 128 height 23
